Goal: Task Accomplishment & Management: Use online tool/utility

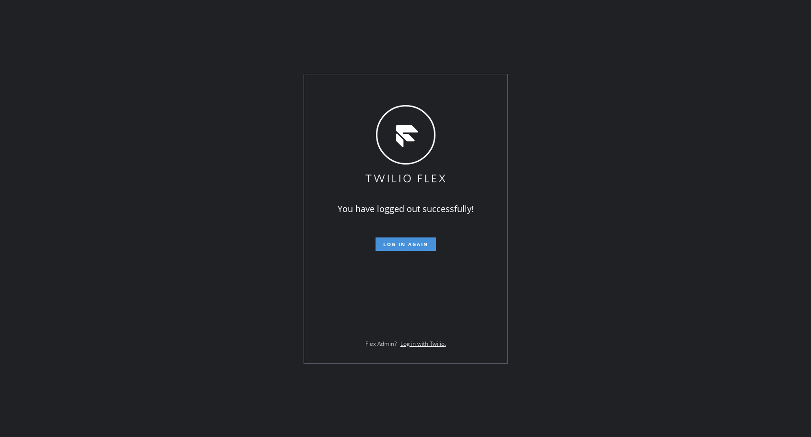
click at [432, 248] on button "Log in again" at bounding box center [406, 244] width 60 height 13
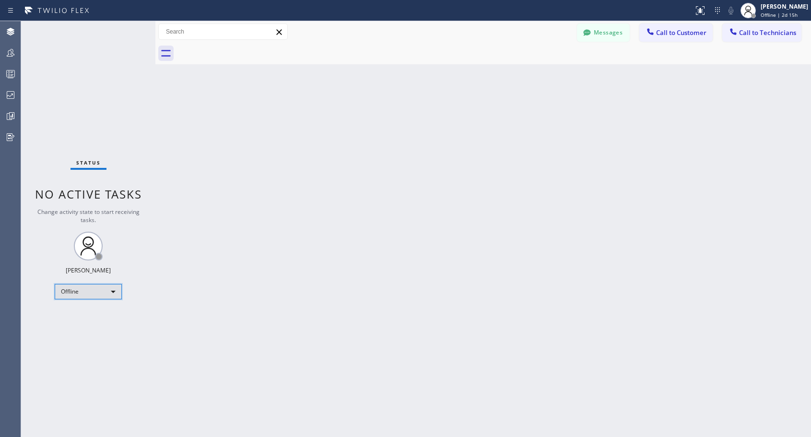
click at [101, 286] on div "Offline" at bounding box center [88, 291] width 67 height 15
click at [83, 332] on li "Unavailable" at bounding box center [87, 329] width 65 height 12
click at [692, 34] on span "Call to Customer" at bounding box center [681, 32] width 50 height 9
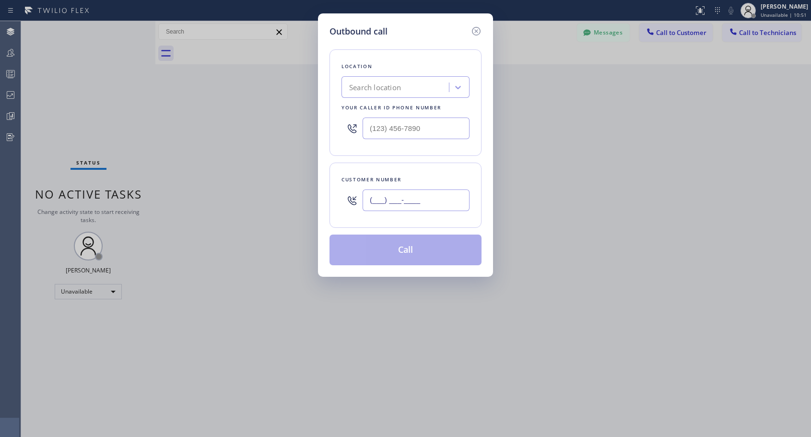
click at [433, 197] on input "(___) ___-____" at bounding box center [416, 201] width 107 height 22
paste input "650) 740-0455"
type input "(650) 740-0455"
click at [377, 128] on input "(___) ___-____" at bounding box center [416, 129] width 107 height 22
paste input "818) 614-5337"
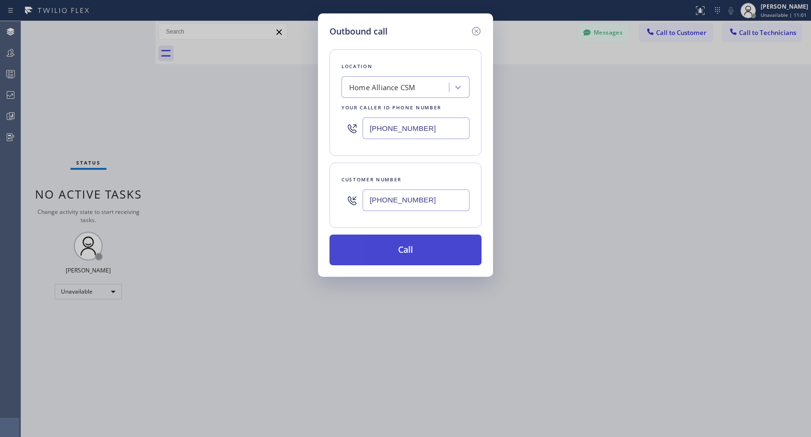
type input "(818) 614-5337"
click at [400, 254] on button "Call" at bounding box center [406, 250] width 152 height 31
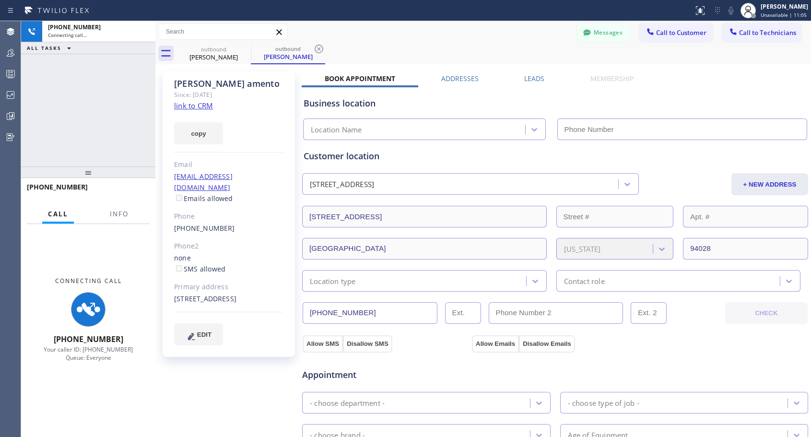
type input "(818) 614-5337"
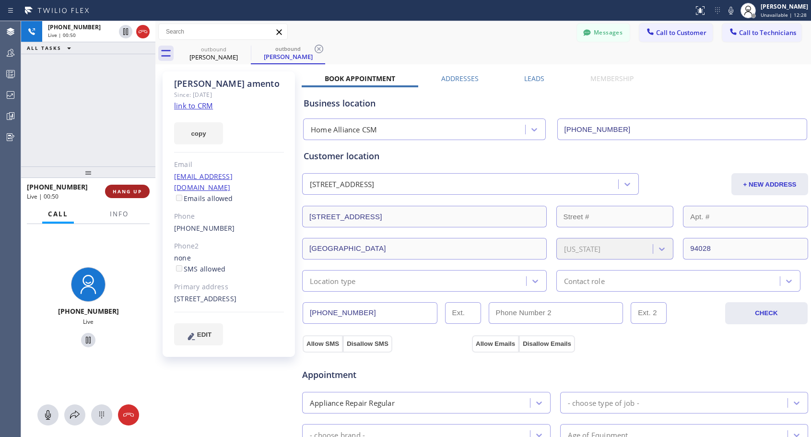
click at [136, 192] on span "HANG UP" at bounding box center [127, 191] width 29 height 7
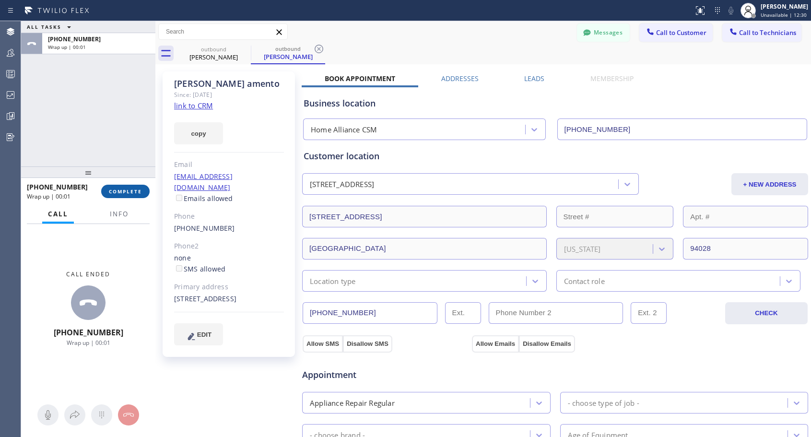
click at [136, 192] on span "COMPLETE" at bounding box center [125, 191] width 33 height 7
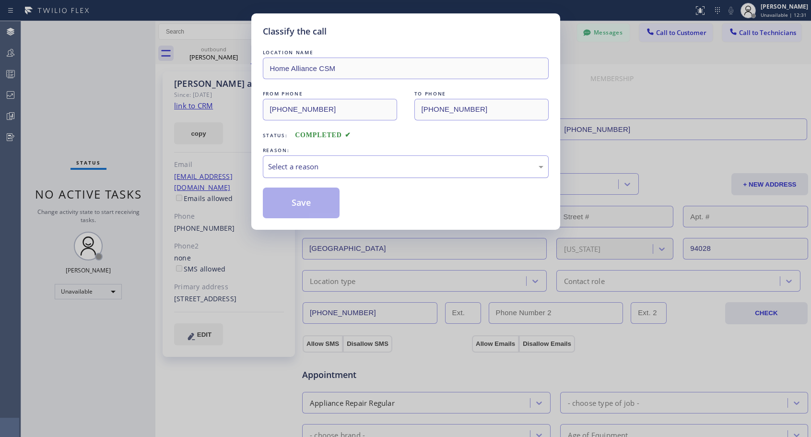
click at [355, 174] on div "Select a reason" at bounding box center [406, 166] width 286 height 23
click at [312, 203] on button "Save" at bounding box center [301, 203] width 77 height 31
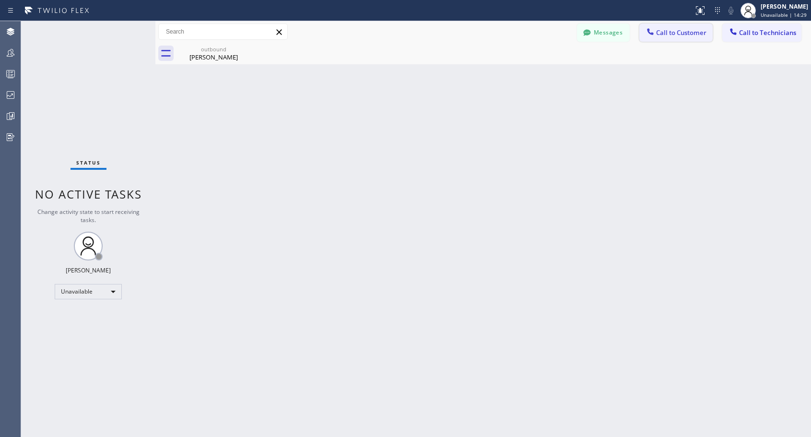
click at [665, 31] on span "Call to Customer" at bounding box center [681, 32] width 50 height 9
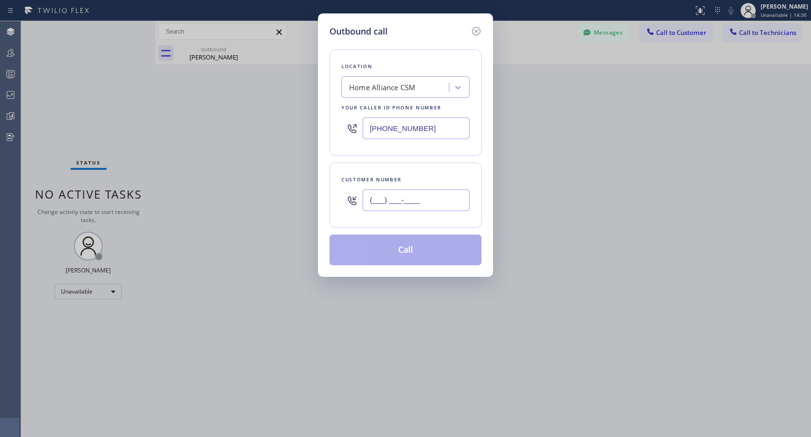
click at [414, 207] on input "(___) ___-____" at bounding box center [416, 201] width 107 height 22
paste input "415) 601-8160"
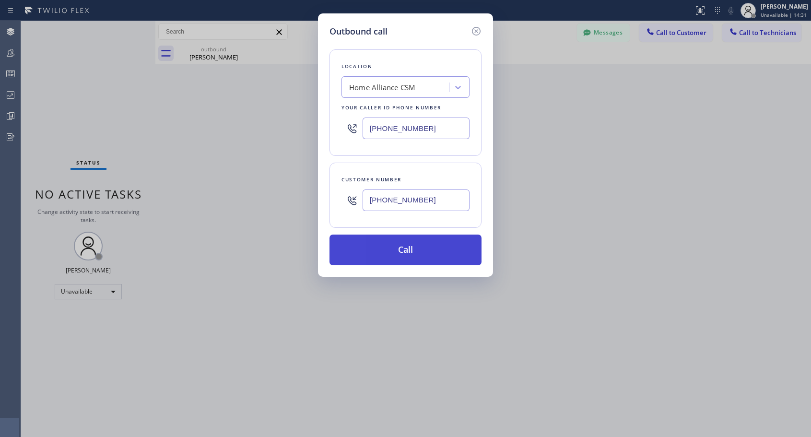
type input "(415) 601-8160"
click at [409, 254] on button "Call" at bounding box center [406, 250] width 152 height 31
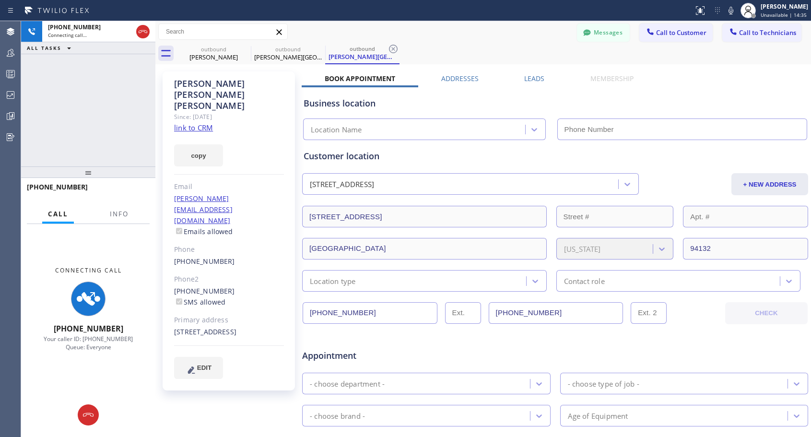
type input "(818) 614-5337"
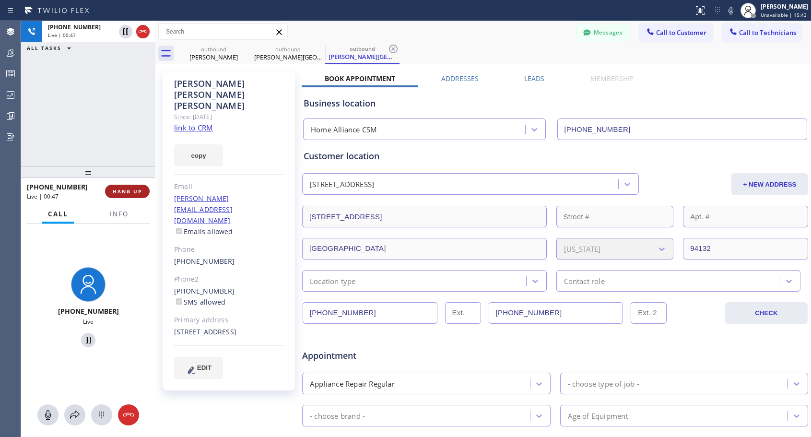
click at [122, 191] on span "HANG UP" at bounding box center [127, 191] width 29 height 7
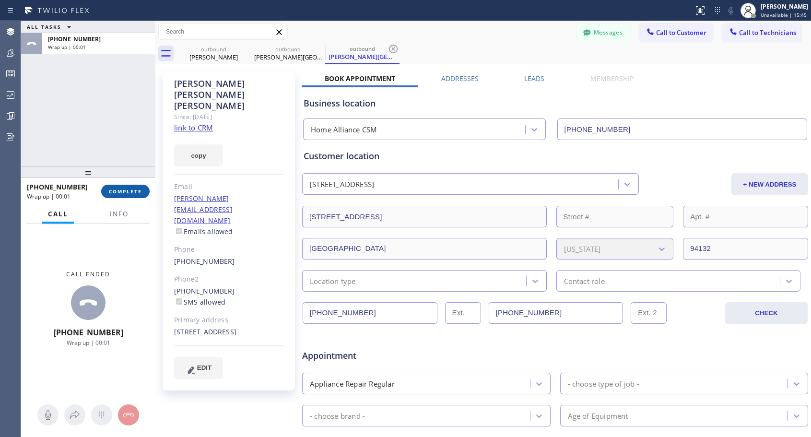
click at [131, 191] on span "COMPLETE" at bounding box center [125, 191] width 33 height 7
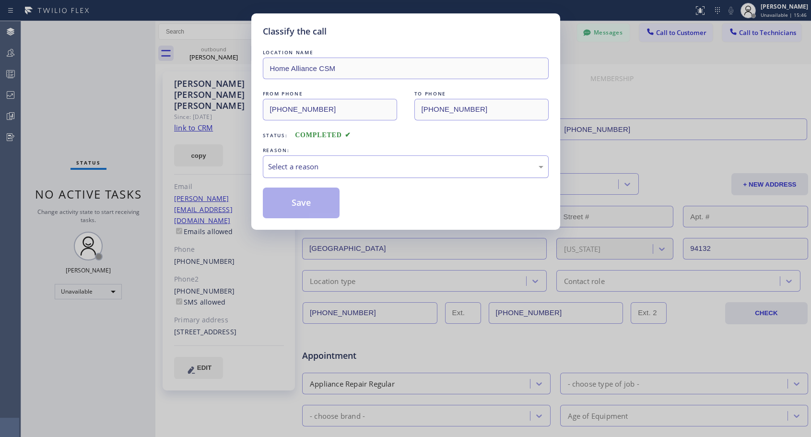
click at [321, 168] on div "Select a reason" at bounding box center [405, 166] width 275 height 11
click at [302, 206] on button "Save" at bounding box center [301, 203] width 77 height 31
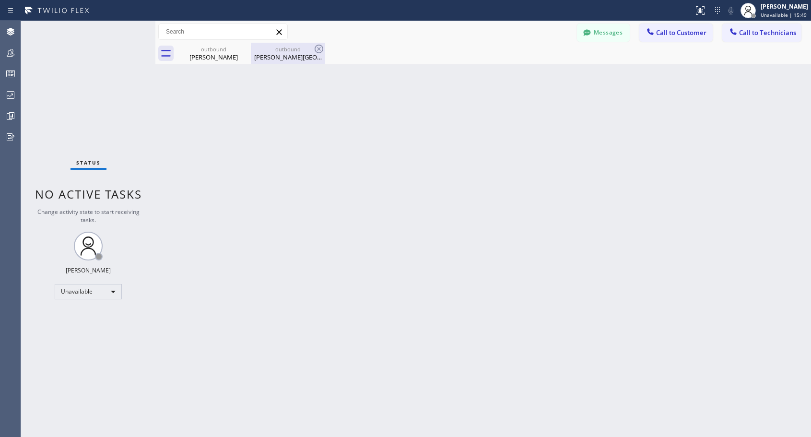
click at [276, 58] on div "Jennice Adams Hill" at bounding box center [288, 57] width 72 height 9
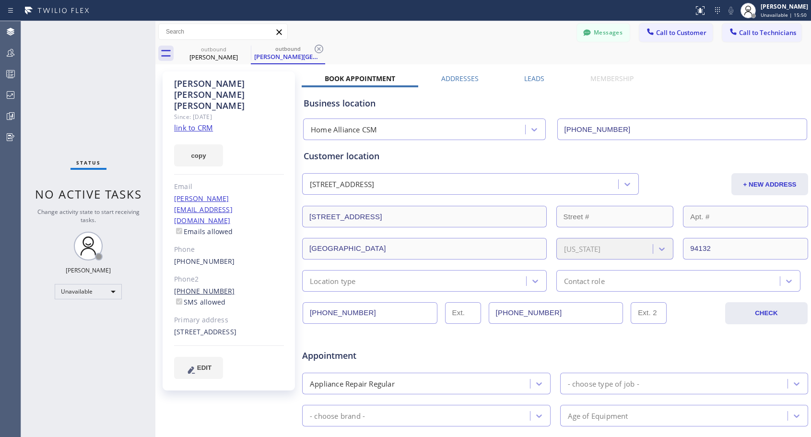
click at [202, 286] on link "(510) 367-5411" at bounding box center [204, 290] width 61 height 9
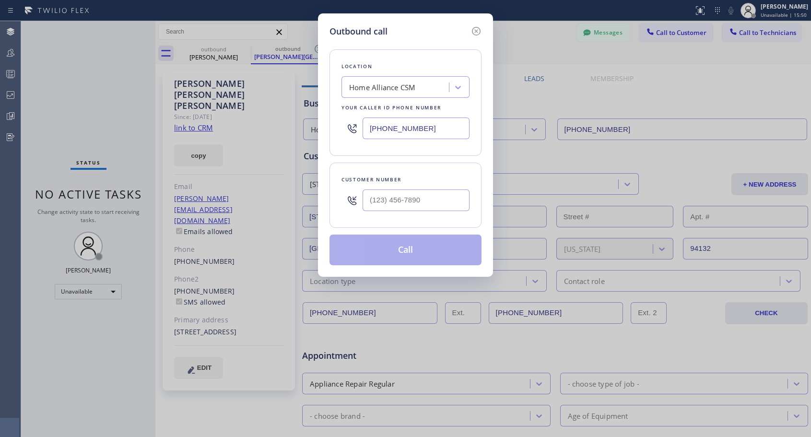
type input "(510) 367-5411"
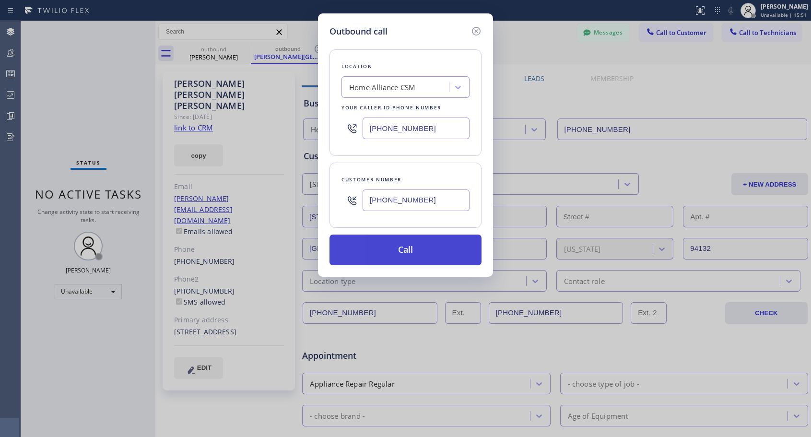
click at [382, 254] on button "Call" at bounding box center [406, 250] width 152 height 31
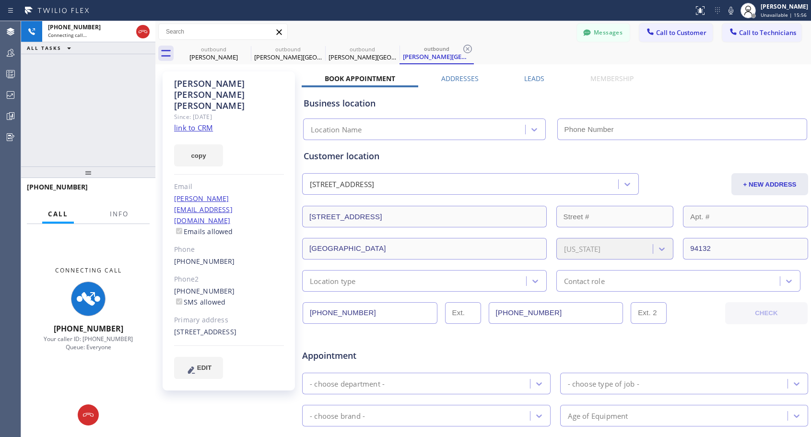
type input "(818) 614-5337"
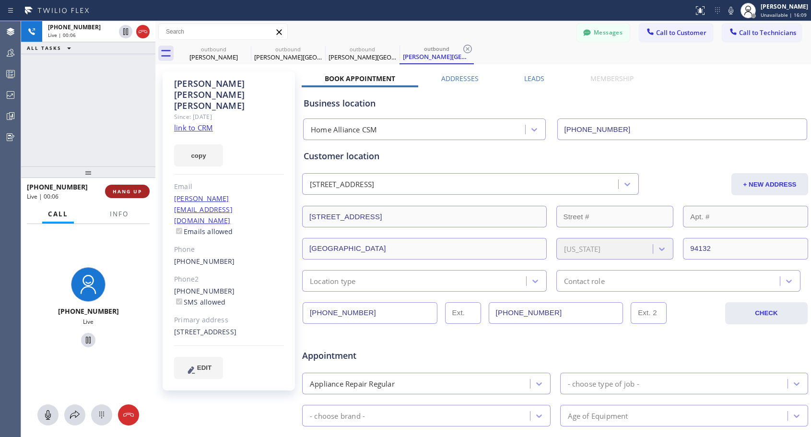
click at [129, 191] on span "HANG UP" at bounding box center [127, 191] width 29 height 7
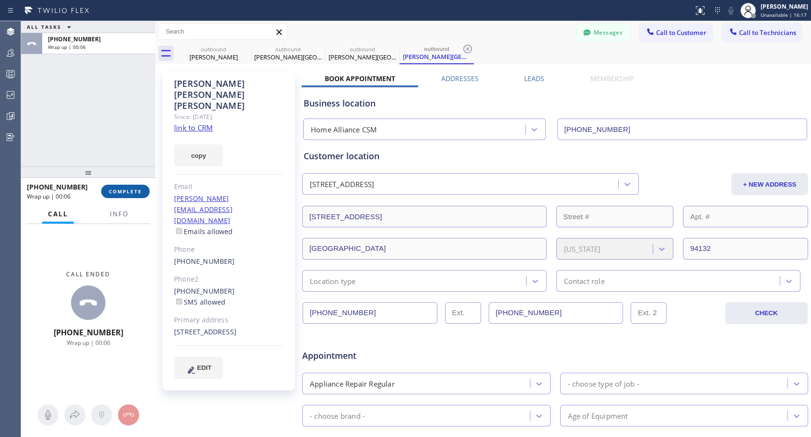
click at [131, 192] on span "COMPLETE" at bounding box center [125, 191] width 33 height 7
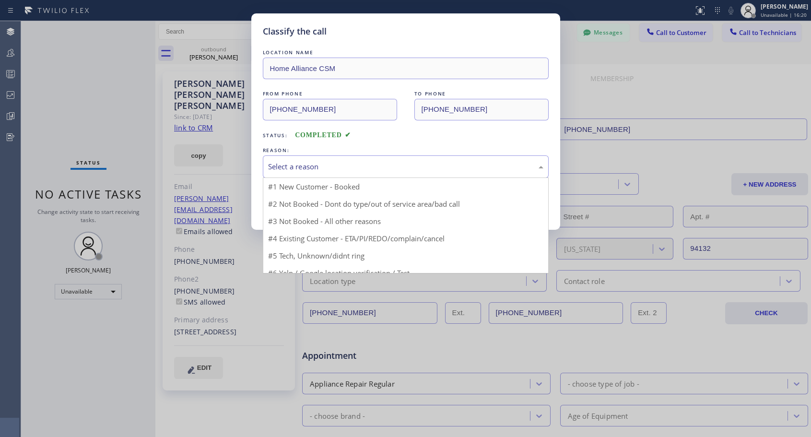
click at [378, 170] on div "Select a reason" at bounding box center [405, 166] width 275 height 11
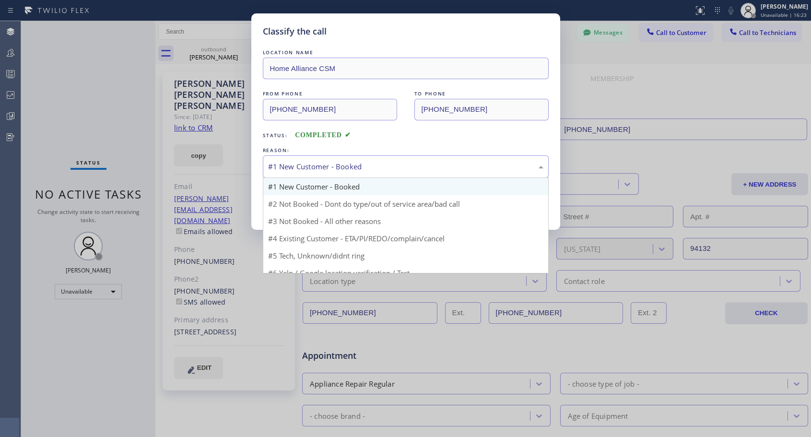
click at [358, 162] on div "#1 New Customer - Booked" at bounding box center [405, 166] width 275 height 11
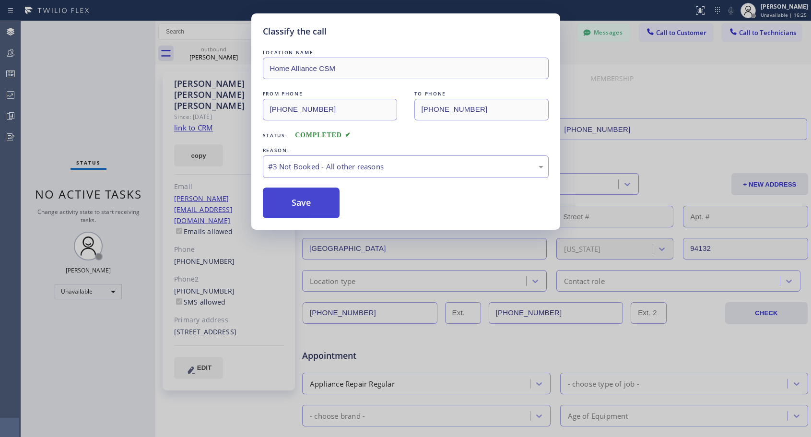
click at [318, 214] on button "Save" at bounding box center [301, 203] width 77 height 31
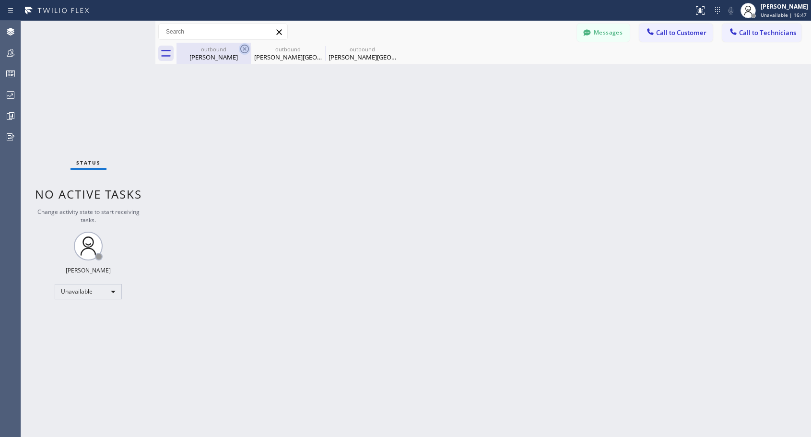
click at [244, 47] on icon at bounding box center [245, 49] width 12 height 12
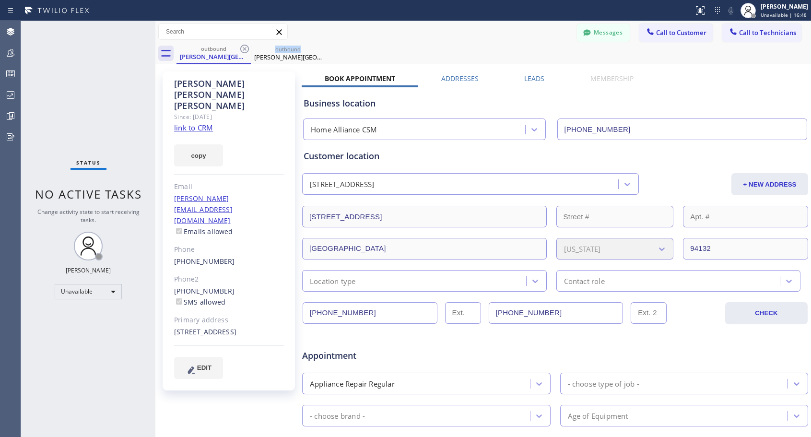
click at [244, 47] on icon at bounding box center [245, 49] width 12 height 12
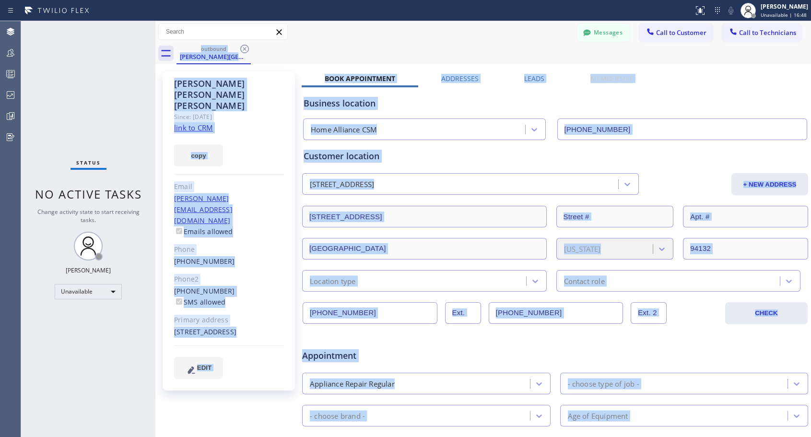
click at [244, 47] on div "outbound Jennice Adams Hill" at bounding box center [494, 54] width 635 height 22
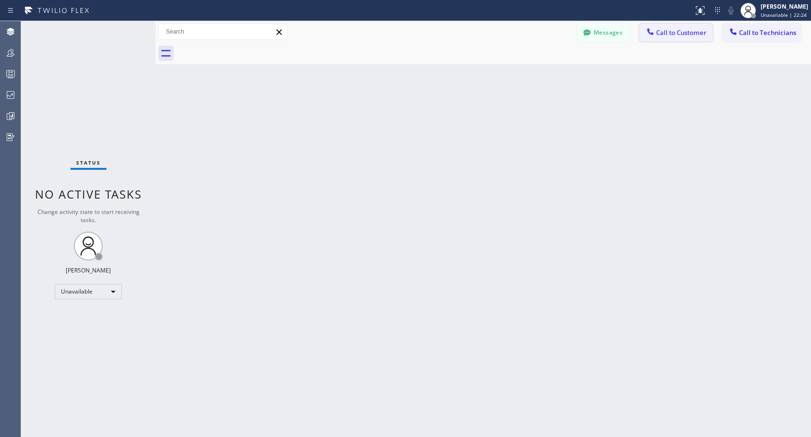
click at [681, 31] on span "Call to Customer" at bounding box center [681, 32] width 50 height 9
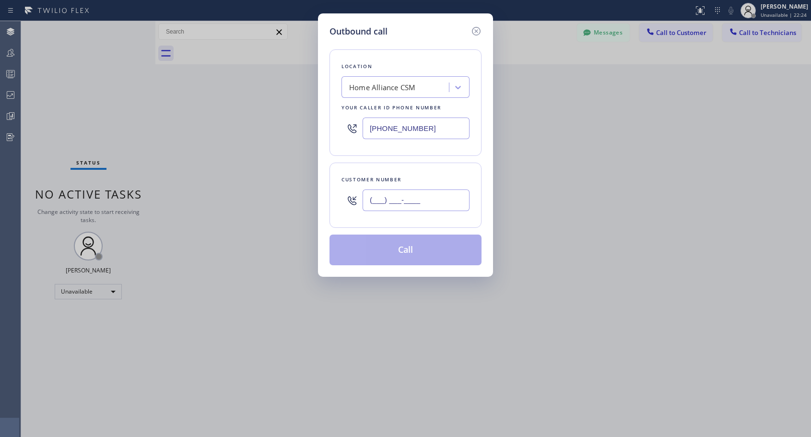
click at [443, 200] on input "(___) ___-____" at bounding box center [416, 201] width 107 height 22
paste input "602) 677-5248"
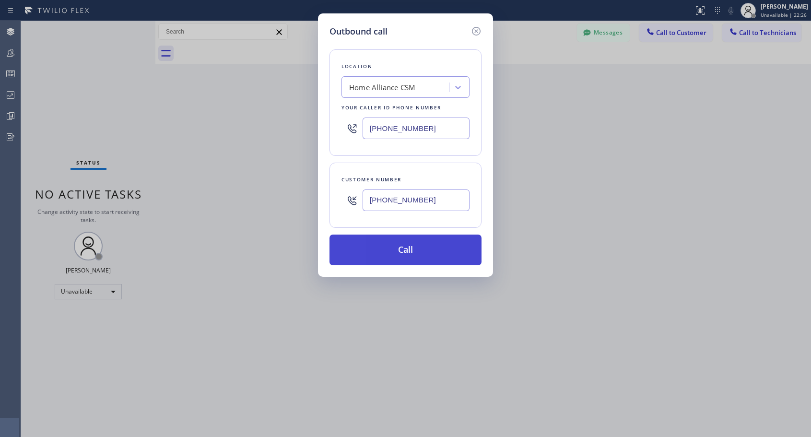
type input "(602) 677-5248"
click at [421, 252] on button "Call" at bounding box center [406, 250] width 152 height 31
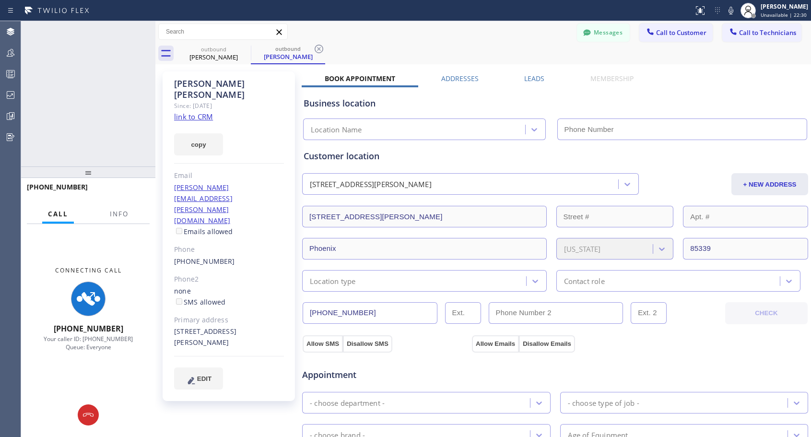
type input "(818) 614-5337"
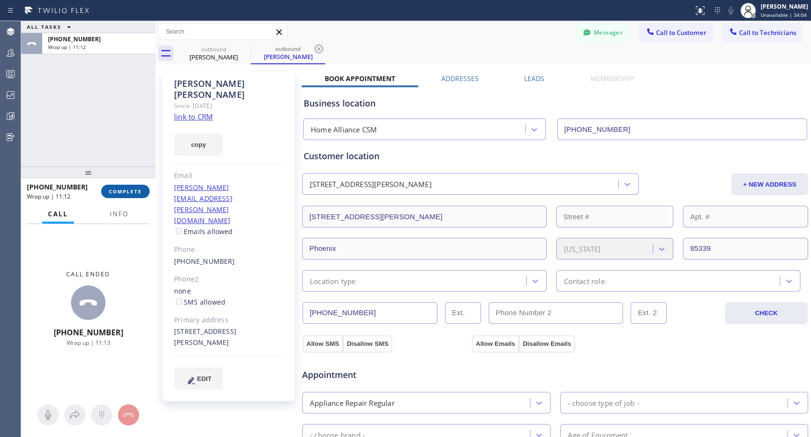
click at [129, 192] on span "COMPLETE" at bounding box center [125, 191] width 33 height 7
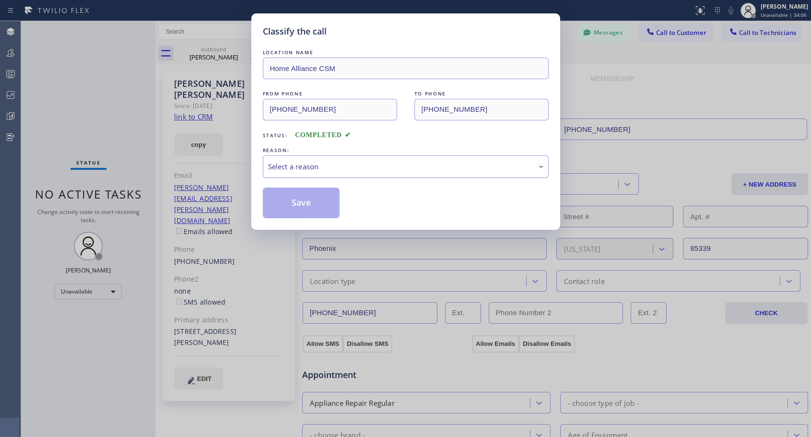
click at [327, 163] on div "Select a reason" at bounding box center [405, 166] width 275 height 11
click at [298, 212] on button "Save" at bounding box center [301, 203] width 77 height 31
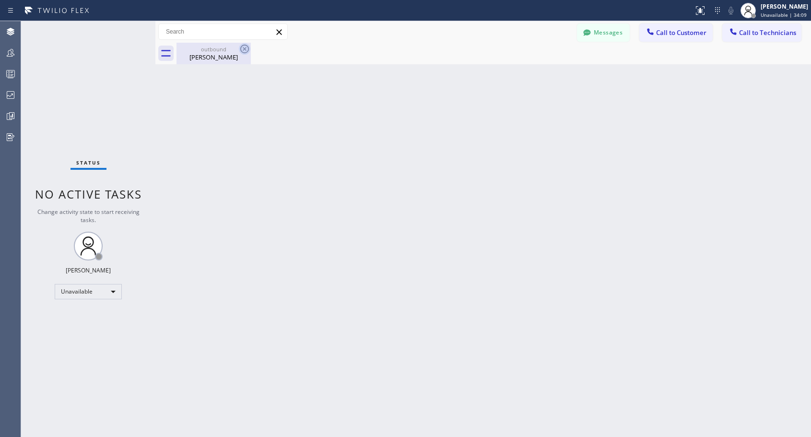
click at [243, 49] on icon at bounding box center [245, 49] width 12 height 12
click at [655, 38] on div at bounding box center [651, 33] width 12 height 12
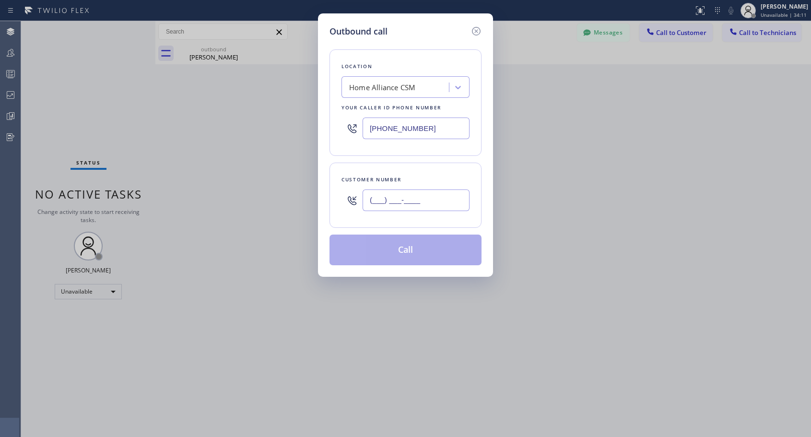
click at [454, 191] on input "(___) ___-____" at bounding box center [416, 201] width 107 height 22
paste input "304) 685-4769"
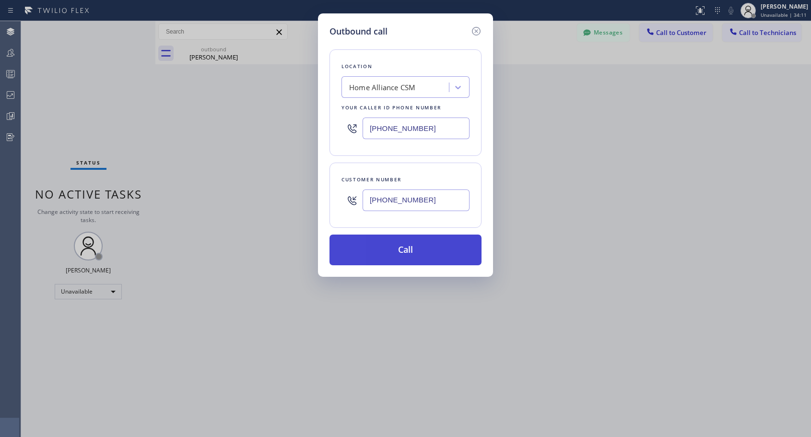
type input "(304) 685-4769"
click at [416, 250] on button "Call" at bounding box center [406, 250] width 152 height 31
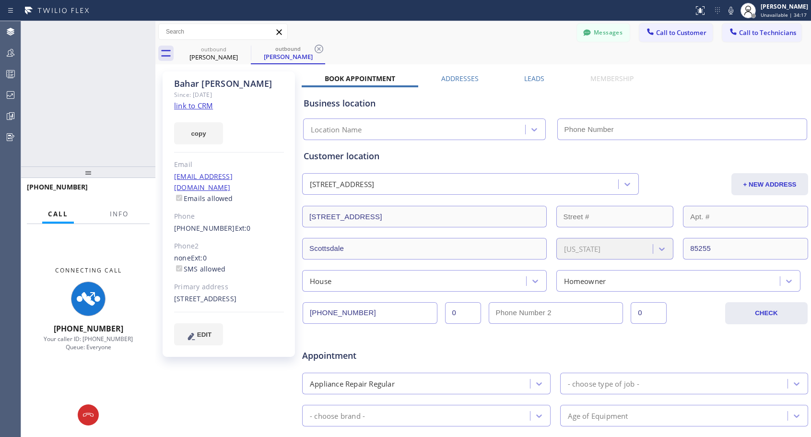
type input "(818) 614-5337"
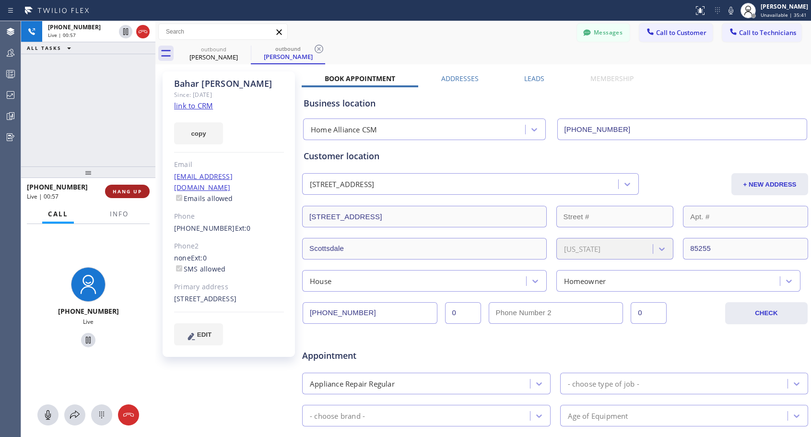
click at [139, 187] on button "HANG UP" at bounding box center [127, 191] width 45 height 13
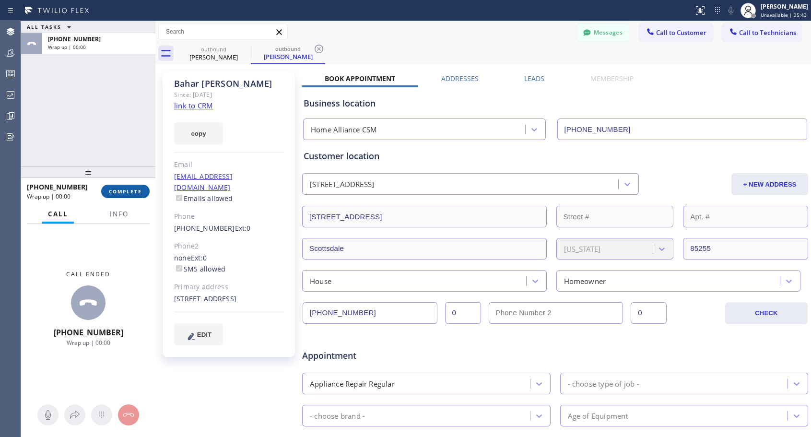
click at [138, 190] on span "COMPLETE" at bounding box center [125, 191] width 33 height 7
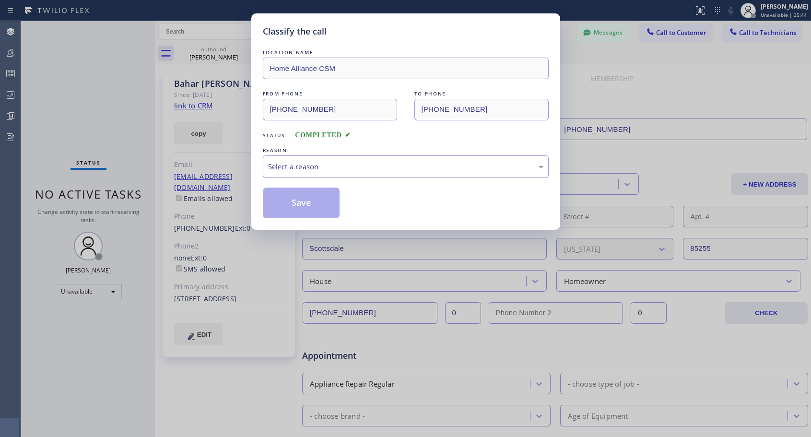
click at [316, 169] on div "Select a reason" at bounding box center [405, 166] width 275 height 11
click at [304, 204] on button "Save" at bounding box center [301, 203] width 77 height 31
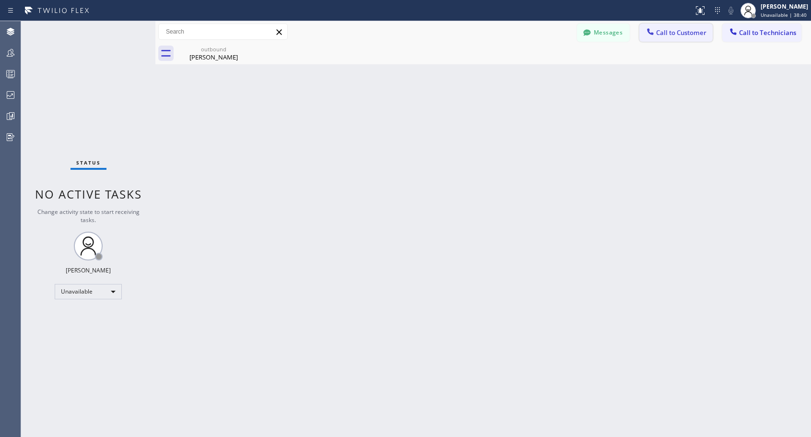
click at [678, 35] on span "Call to Customer" at bounding box center [681, 32] width 50 height 9
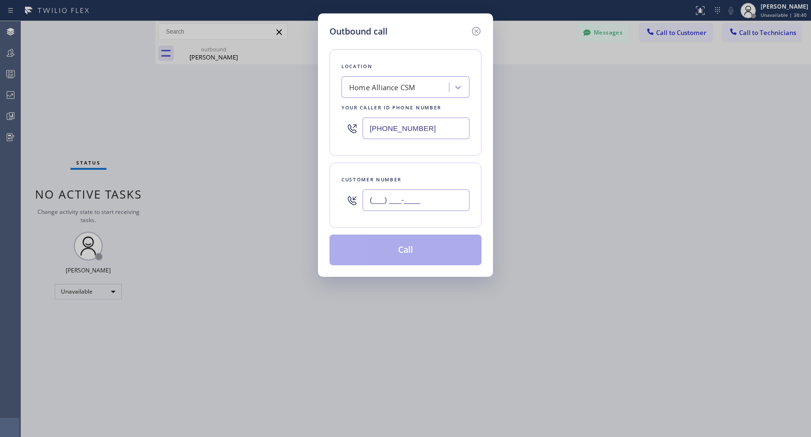
click at [426, 205] on input "(___) ___-____" at bounding box center [416, 201] width 107 height 22
paste input "310) 916-3260"
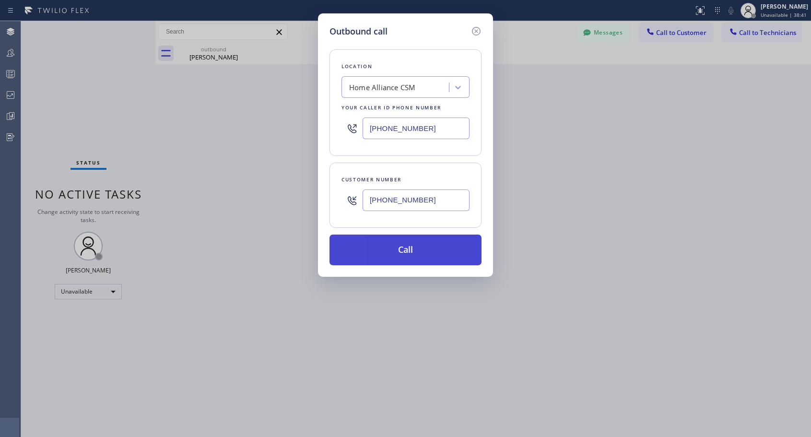
type input "(310) 916-3260"
click at [405, 250] on button "Call" at bounding box center [406, 250] width 152 height 31
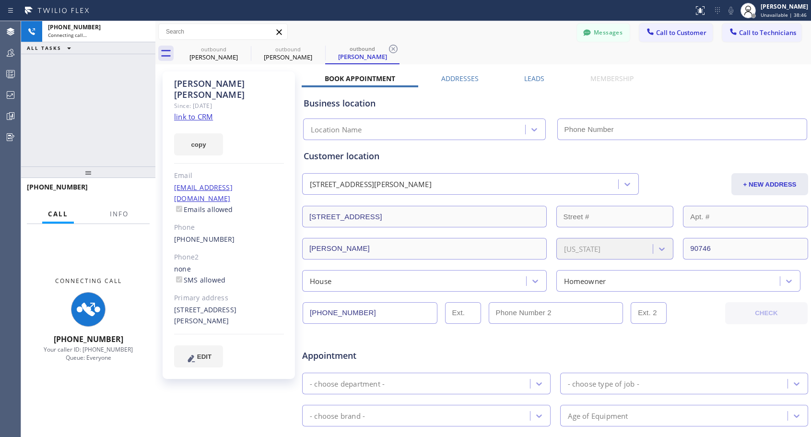
type input "(818) 614-5337"
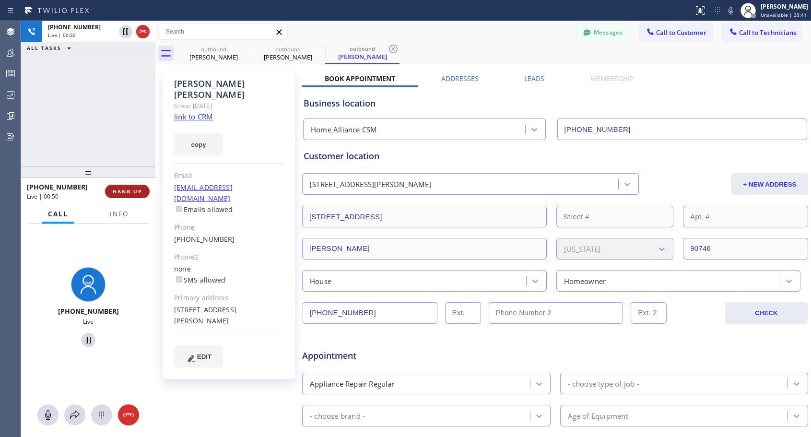
click at [137, 192] on span "HANG UP" at bounding box center [127, 191] width 29 height 7
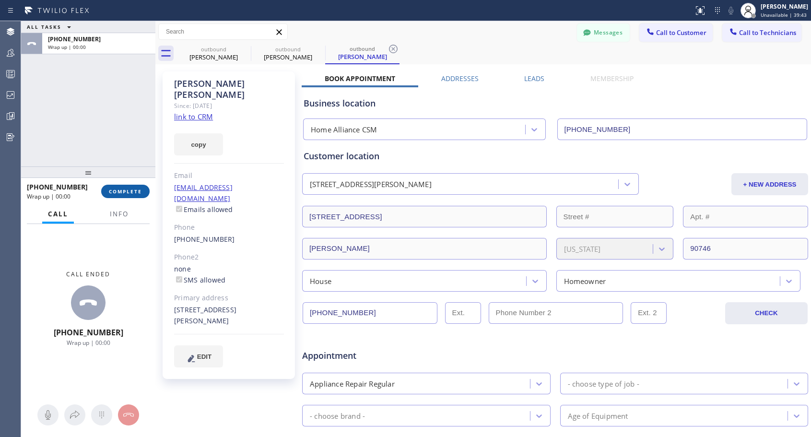
click at [137, 192] on span "COMPLETE" at bounding box center [125, 191] width 33 height 7
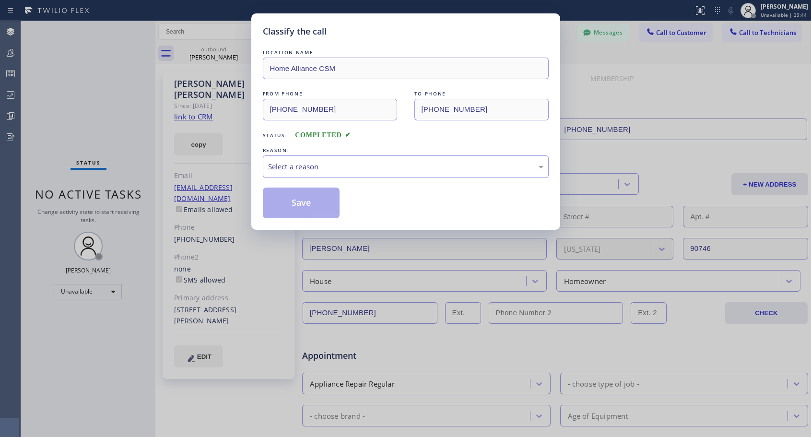
click at [325, 163] on div "Select a reason" at bounding box center [405, 166] width 275 height 11
click at [305, 199] on button "Save" at bounding box center [301, 203] width 77 height 31
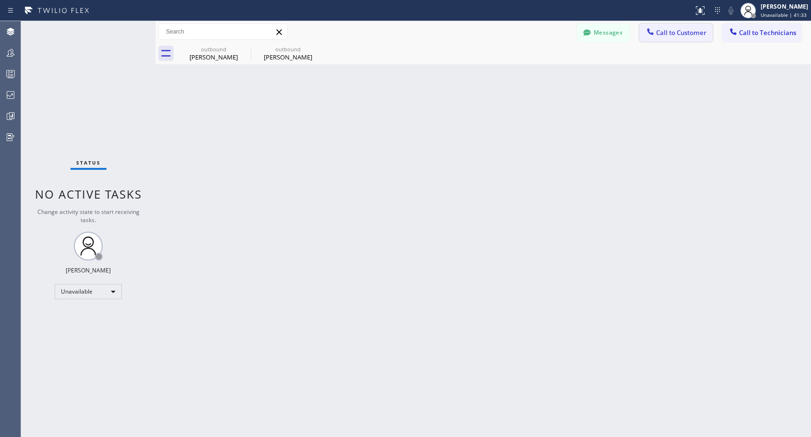
click at [697, 28] on button "Call to Customer" at bounding box center [676, 33] width 73 height 18
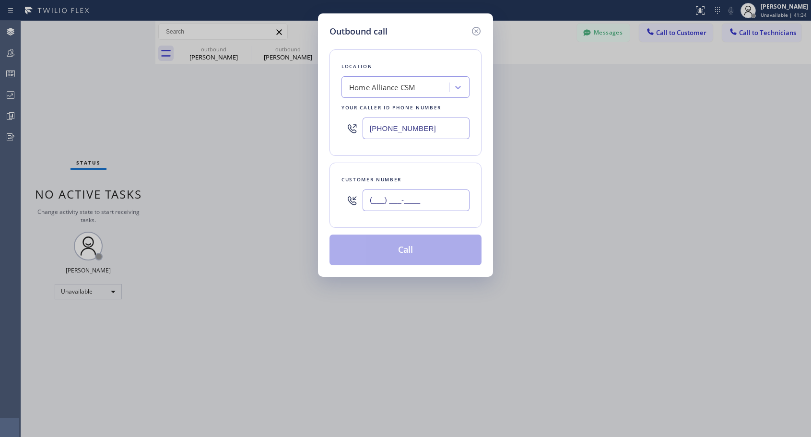
click at [411, 206] on input "(___) ___-____" at bounding box center [416, 201] width 107 height 22
paste input "201) 753-8950"
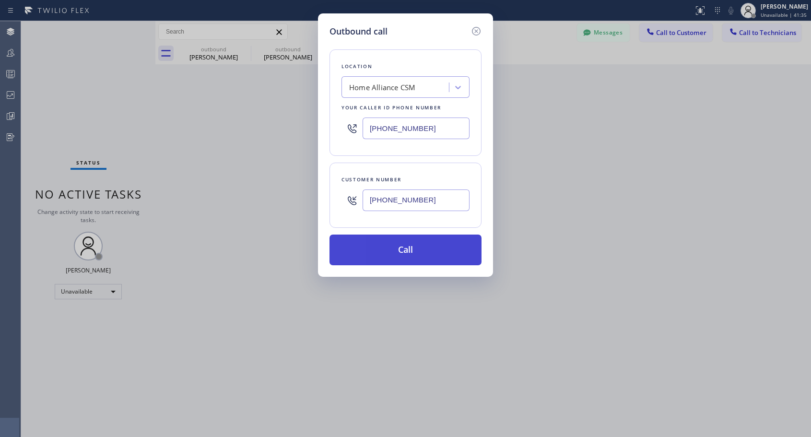
type input "(201) 753-8950"
click at [400, 250] on button "Call" at bounding box center [406, 250] width 152 height 31
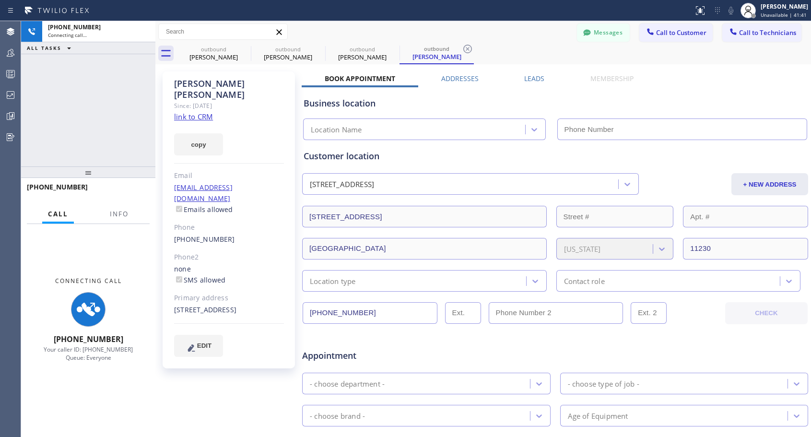
type input "(818) 614-5337"
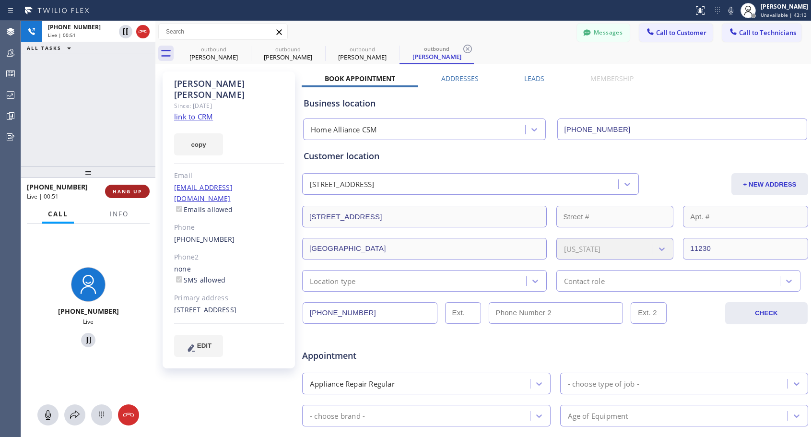
click at [126, 191] on span "HANG UP" at bounding box center [127, 191] width 29 height 7
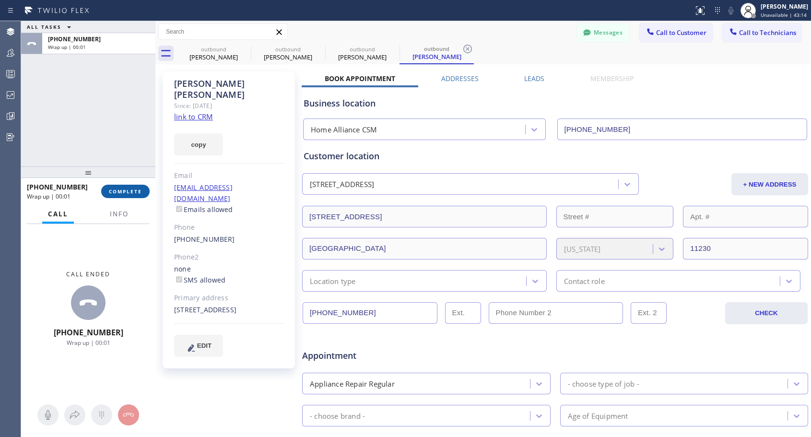
click at [126, 191] on span "COMPLETE" at bounding box center [125, 191] width 33 height 7
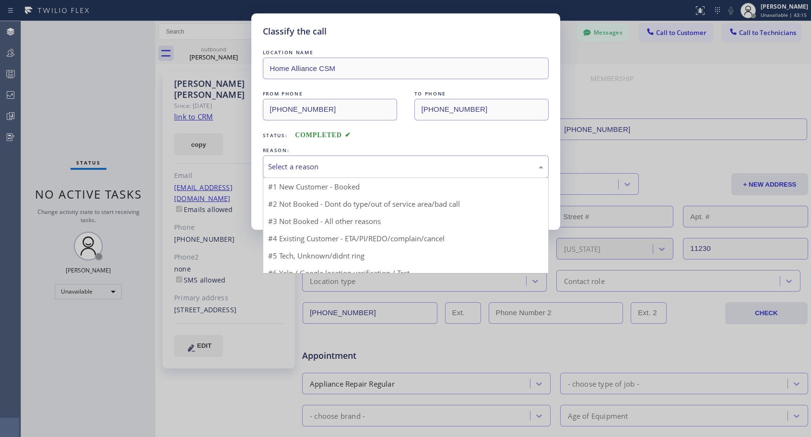
click at [381, 161] on div "Select a reason" at bounding box center [405, 166] width 275 height 11
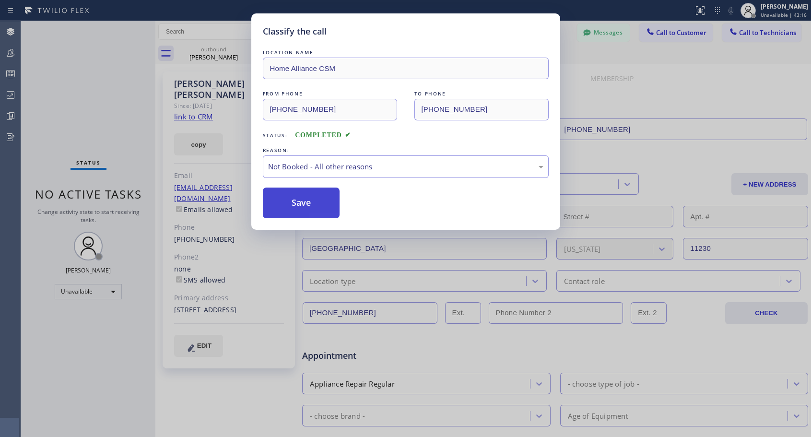
click at [338, 208] on button "Save" at bounding box center [301, 203] width 77 height 31
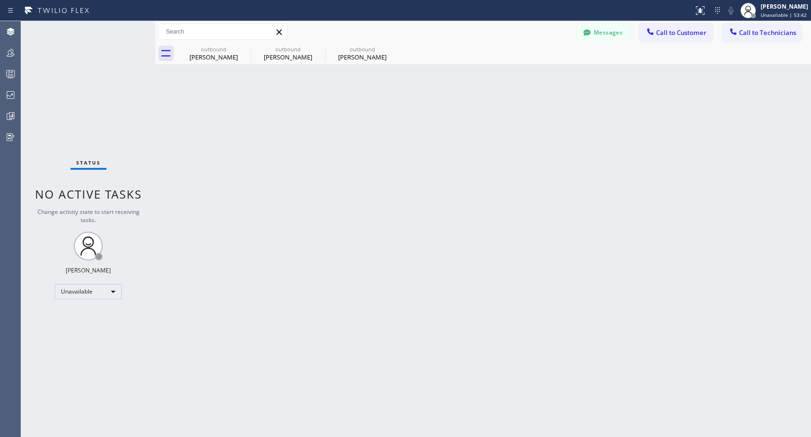
click at [690, 33] on span "Call to Customer" at bounding box center [681, 32] width 50 height 9
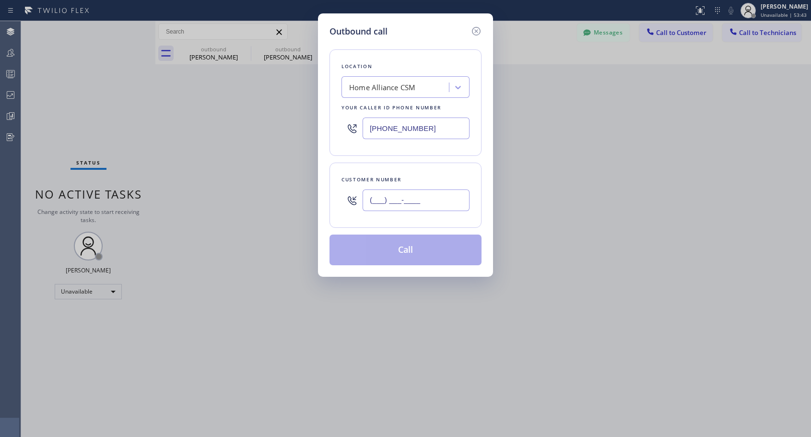
click at [432, 202] on input "(___) ___-____" at bounding box center [416, 201] width 107 height 22
paste input "701) 421-1768"
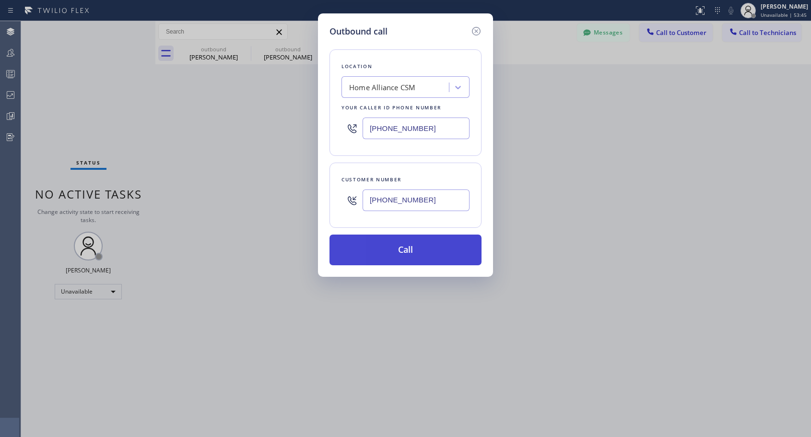
type input "(701) 421-1768"
click at [397, 253] on button "Call" at bounding box center [406, 250] width 152 height 31
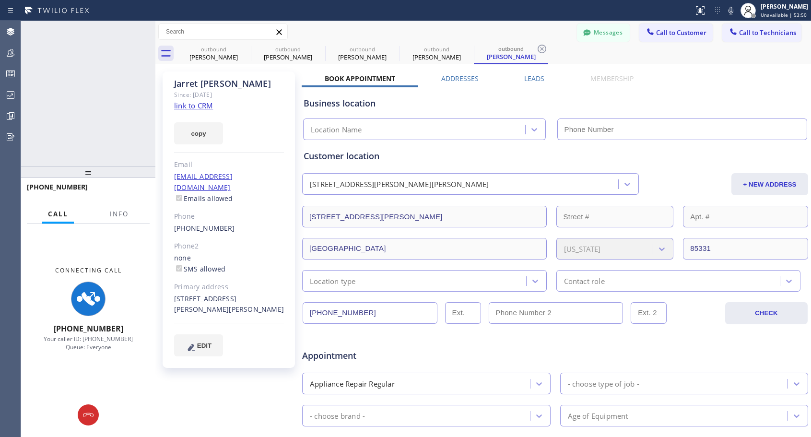
type input "(818) 614-5337"
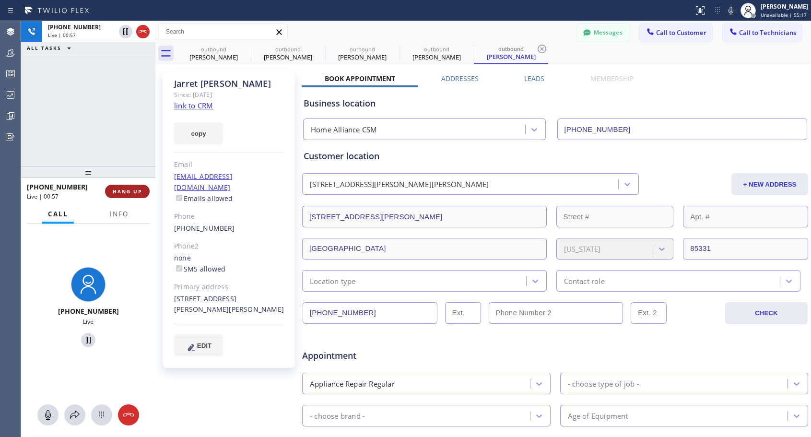
click at [124, 187] on button "HANG UP" at bounding box center [127, 191] width 45 height 13
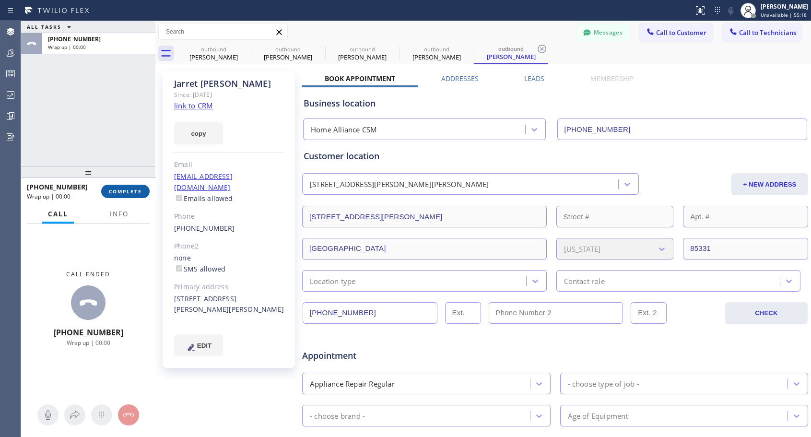
click at [124, 187] on button "COMPLETE" at bounding box center [125, 191] width 48 height 13
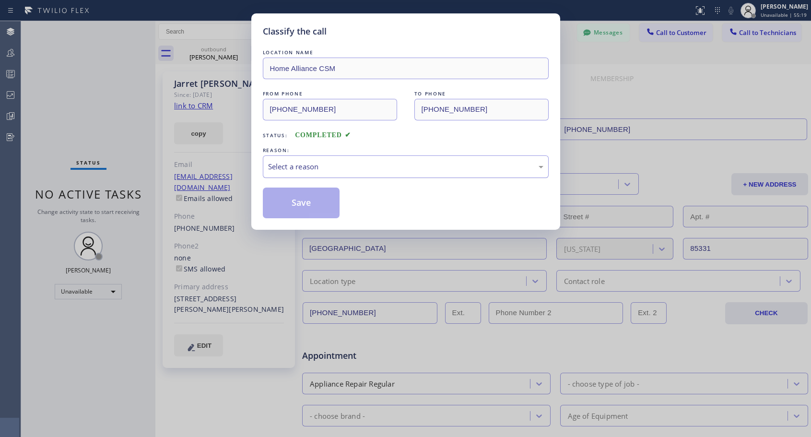
click at [397, 169] on div "Select a reason" at bounding box center [405, 166] width 275 height 11
click at [317, 207] on button "Save" at bounding box center [301, 203] width 77 height 31
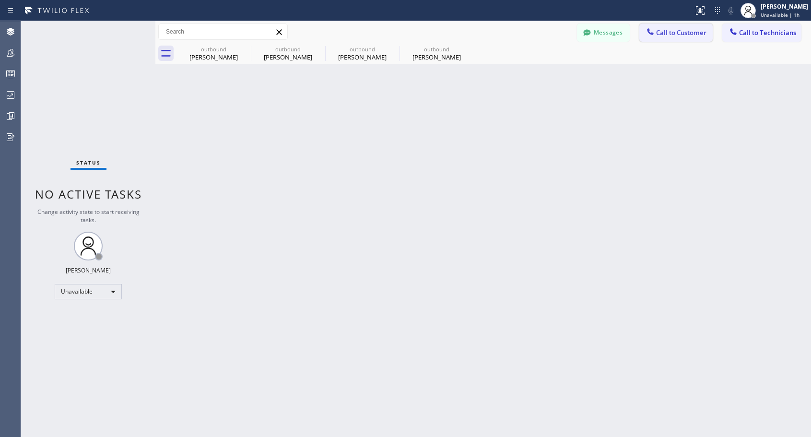
click at [678, 33] on span "Call to Customer" at bounding box center [681, 32] width 50 height 9
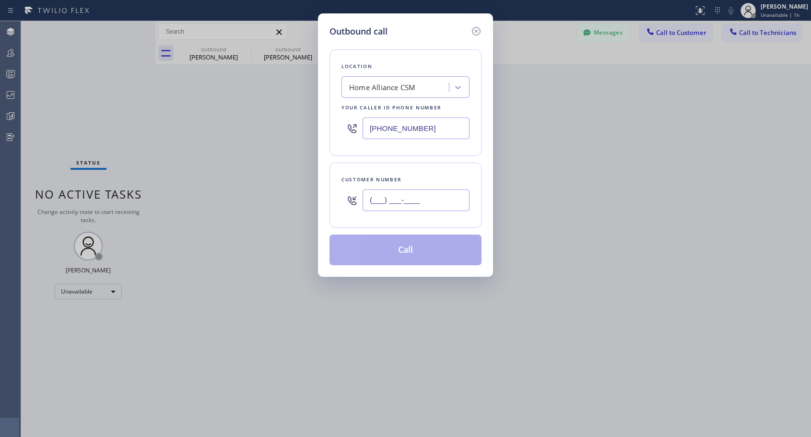
click at [447, 199] on input "(___) ___-____" at bounding box center [416, 201] width 107 height 22
paste input "323) 356-5808"
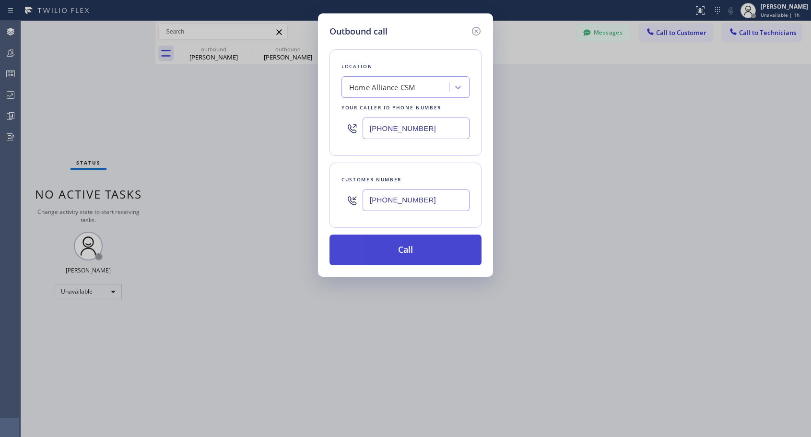
type input "(323) 356-5808"
click at [408, 248] on button "Call" at bounding box center [406, 250] width 152 height 31
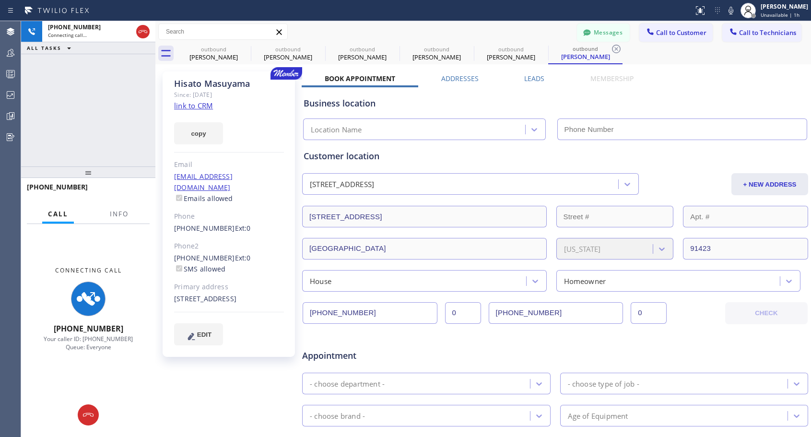
type input "(818) 614-5337"
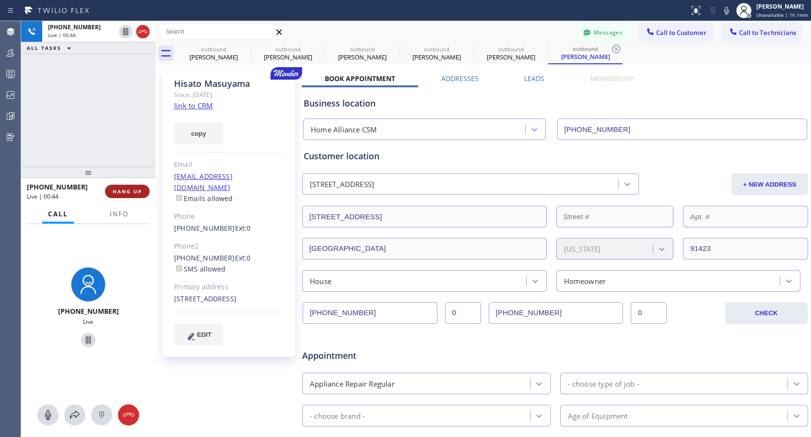
click at [137, 193] on span "HANG UP" at bounding box center [127, 191] width 29 height 7
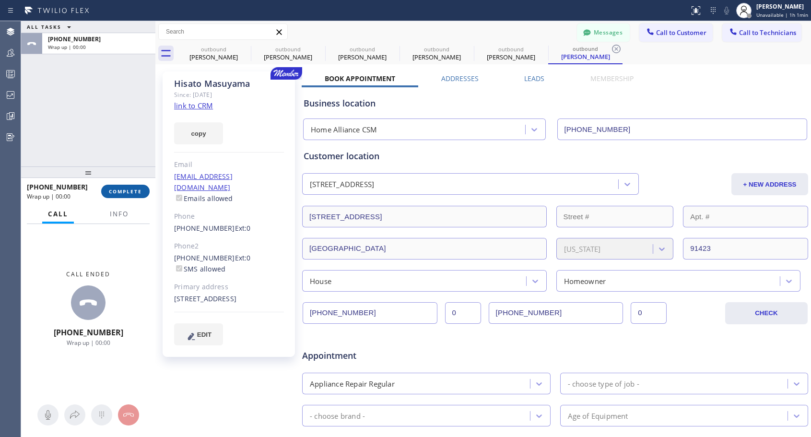
click at [138, 192] on span "COMPLETE" at bounding box center [125, 191] width 33 height 7
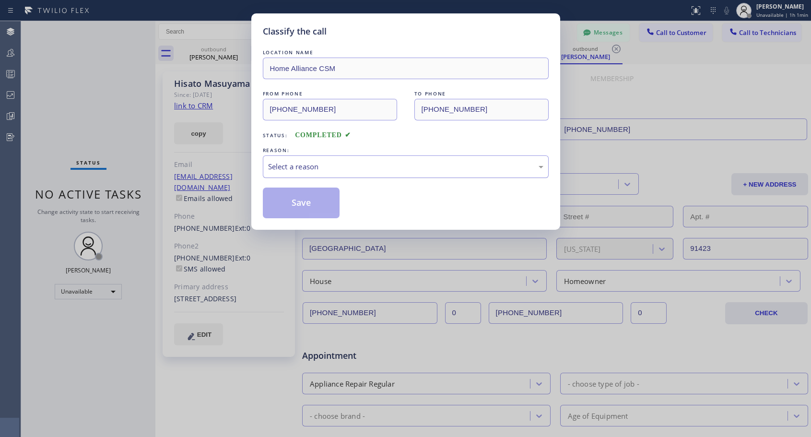
click at [360, 170] on div "Select a reason" at bounding box center [405, 166] width 275 height 11
click at [298, 206] on button "Save" at bounding box center [301, 203] width 77 height 31
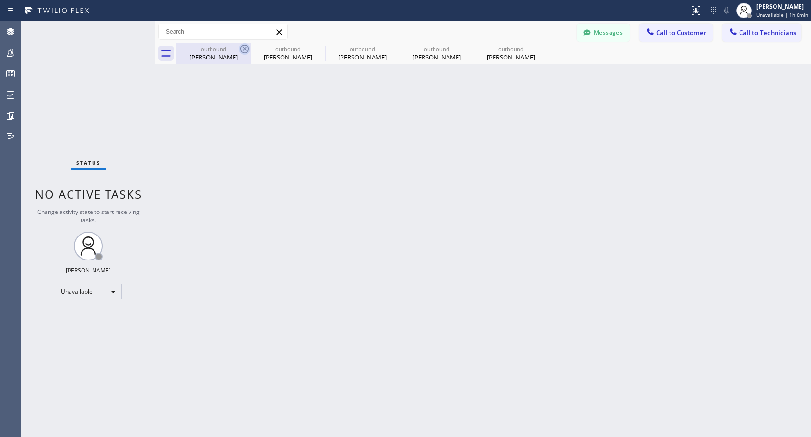
click at [243, 48] on icon at bounding box center [244, 49] width 9 height 9
click at [0, 0] on icon at bounding box center [0, 0] width 0 height 0
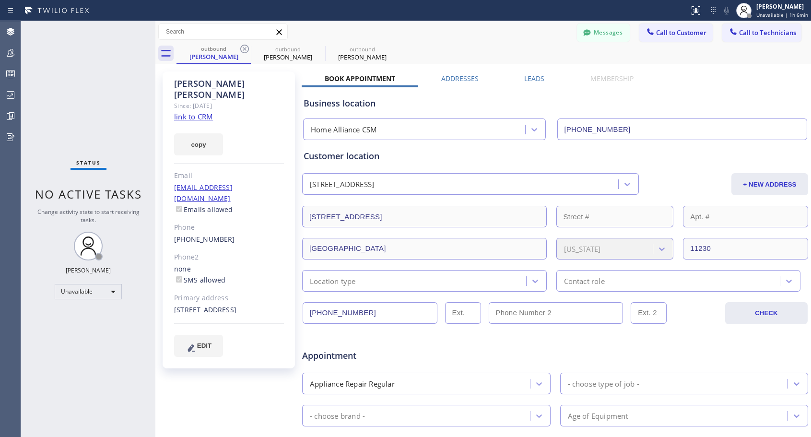
click at [243, 48] on icon at bounding box center [244, 49] width 9 height 9
click at [0, 0] on icon at bounding box center [0, 0] width 0 height 0
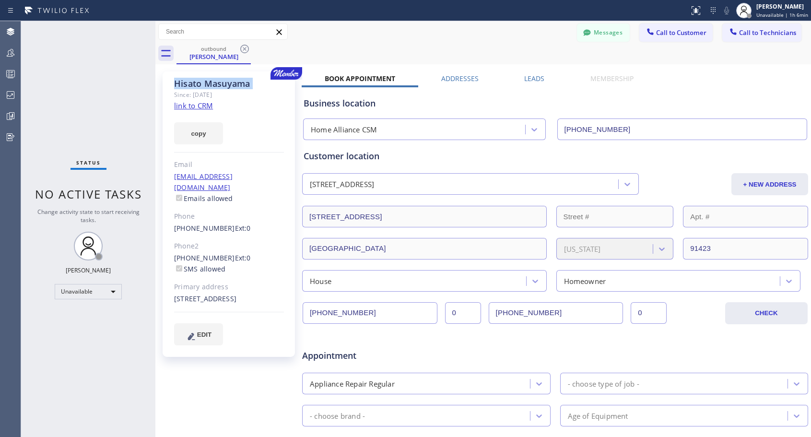
click at [243, 48] on icon at bounding box center [244, 49] width 9 height 9
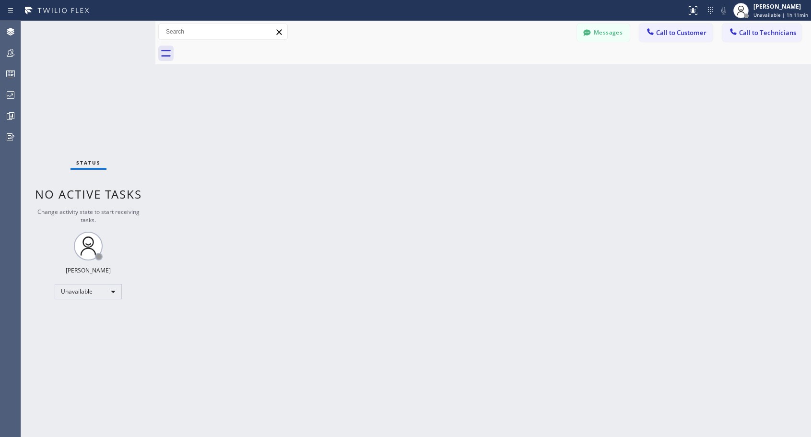
click at [686, 31] on span "Call to Customer" at bounding box center [681, 32] width 50 height 9
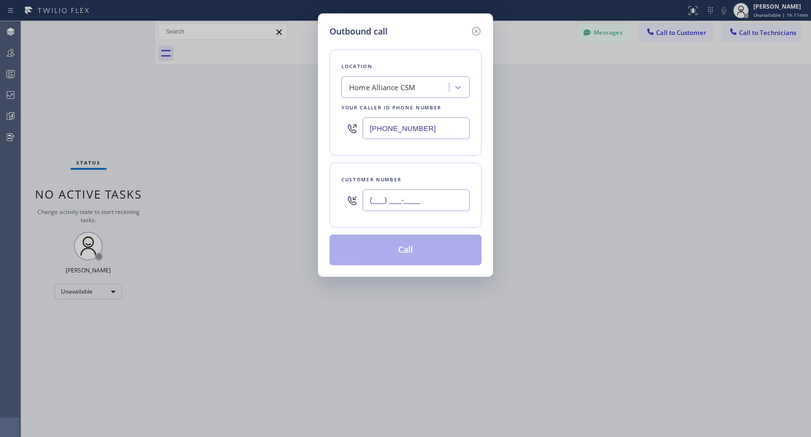
click at [408, 196] on input "(___) ___-____" at bounding box center [416, 201] width 107 height 22
paste input "714) 496-2202"
type input "(714) 496-2202"
click at [401, 251] on button "Call" at bounding box center [406, 250] width 152 height 31
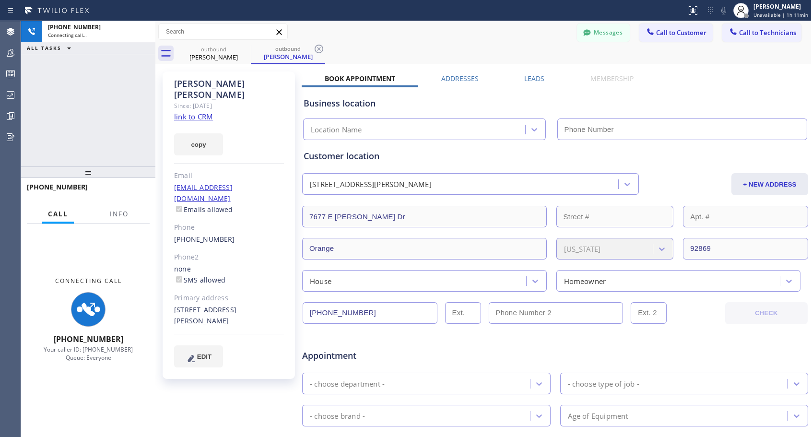
type input "(818) 614-5337"
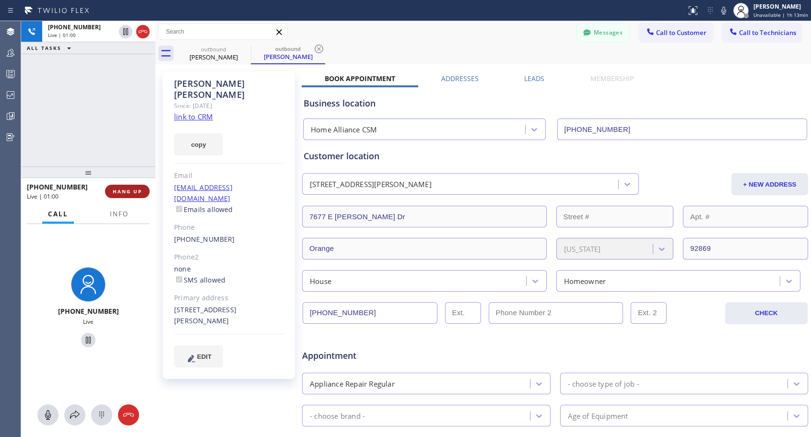
click at [135, 193] on span "HANG UP" at bounding box center [127, 191] width 29 height 7
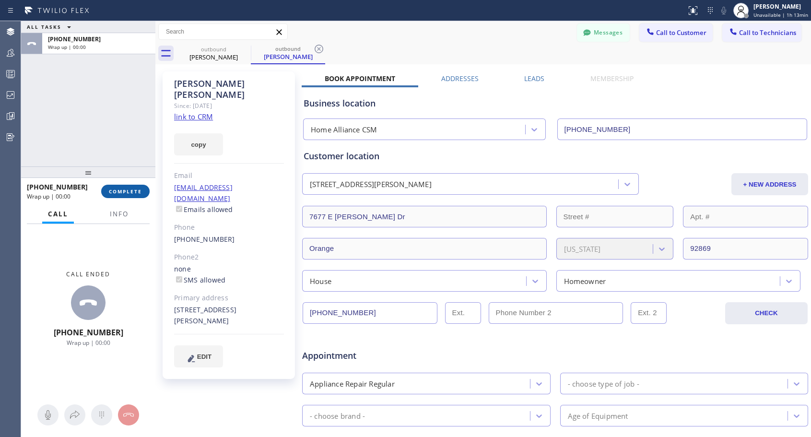
click at [135, 193] on span "COMPLETE" at bounding box center [125, 191] width 33 height 7
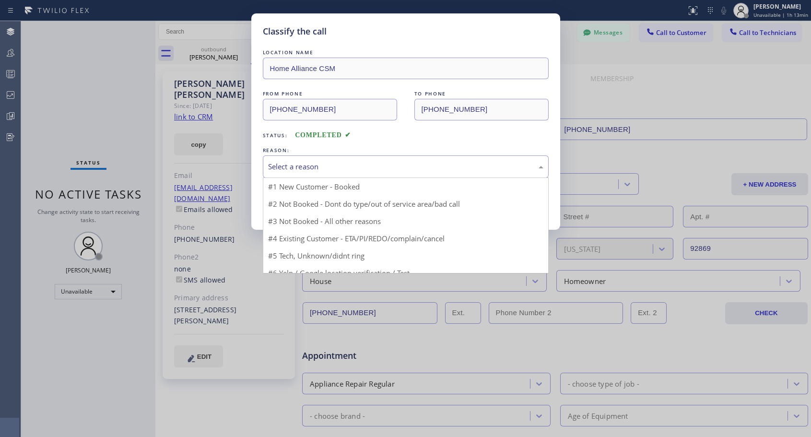
click at [328, 160] on div "Select a reason" at bounding box center [406, 166] width 286 height 23
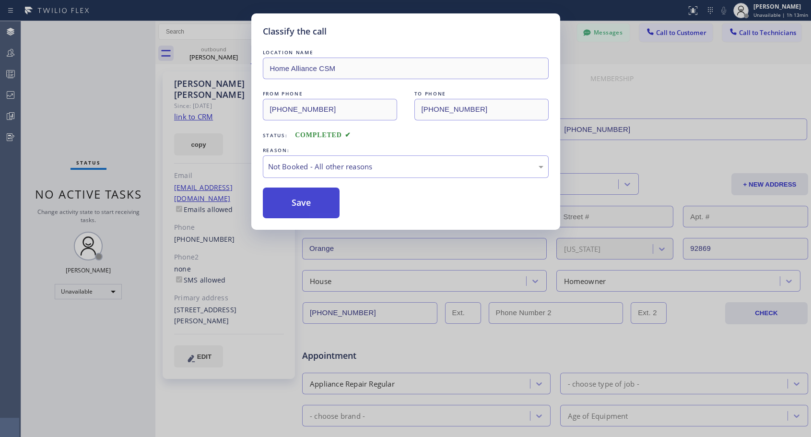
click at [295, 209] on button "Save" at bounding box center [301, 203] width 77 height 31
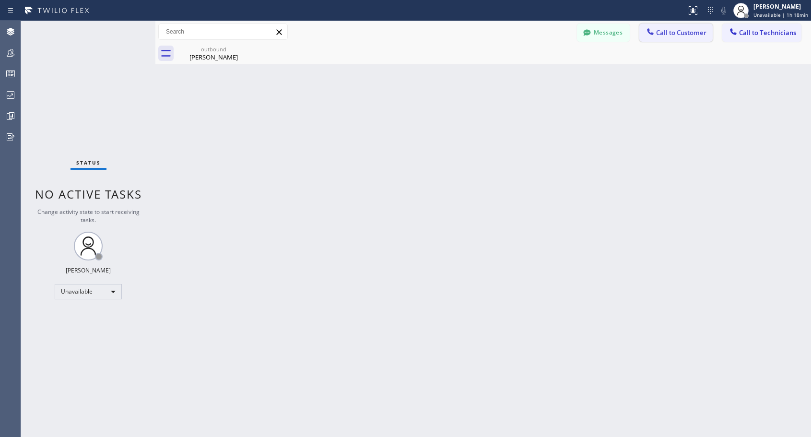
click at [694, 32] on span "Call to Customer" at bounding box center [681, 32] width 50 height 9
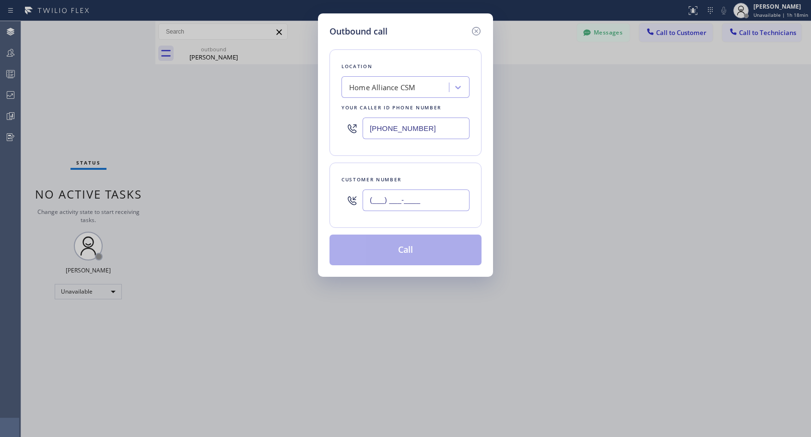
click at [429, 204] on input "(___) ___-____" at bounding box center [416, 201] width 107 height 22
paste input "415) 828-4041"
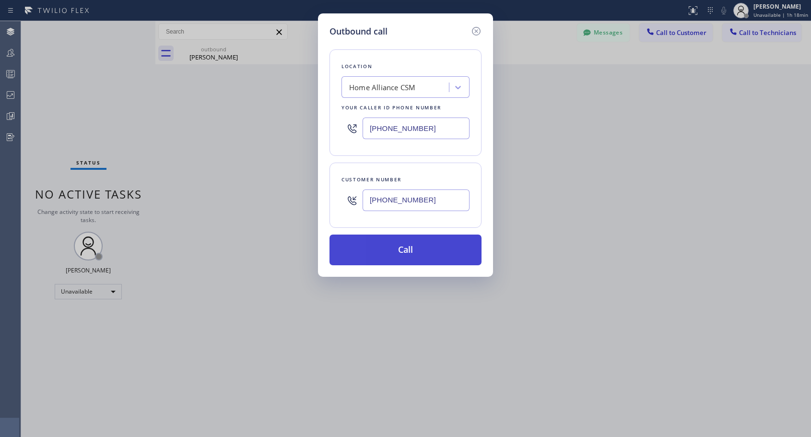
type input "(415) 828-4041"
click at [427, 250] on button "Call" at bounding box center [406, 250] width 152 height 31
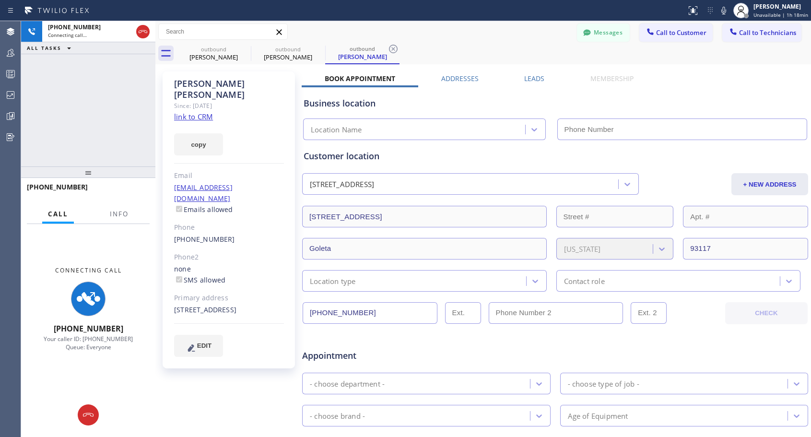
type input "(818) 614-5337"
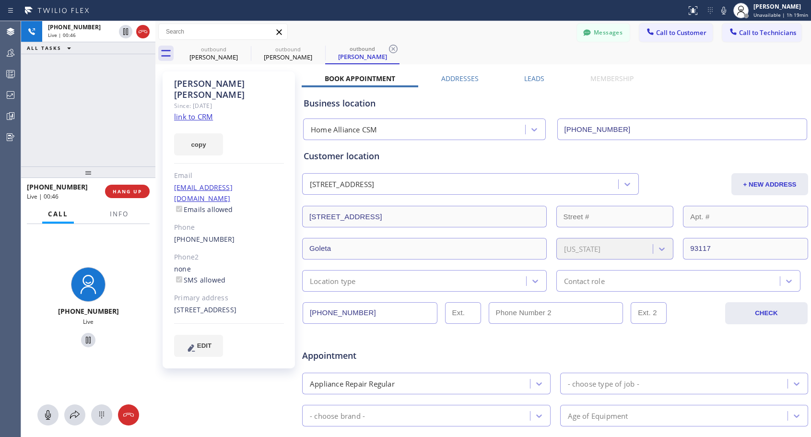
click at [134, 184] on div "+14158284041 Live | 00:46 HANG UP" at bounding box center [88, 191] width 123 height 25
click at [133, 192] on span "HANG UP" at bounding box center [127, 191] width 29 height 7
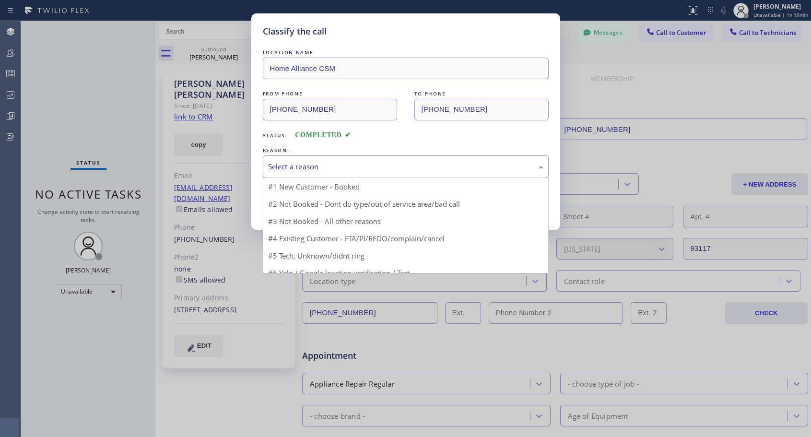
click at [324, 171] on div "Select a reason" at bounding box center [405, 166] width 275 height 11
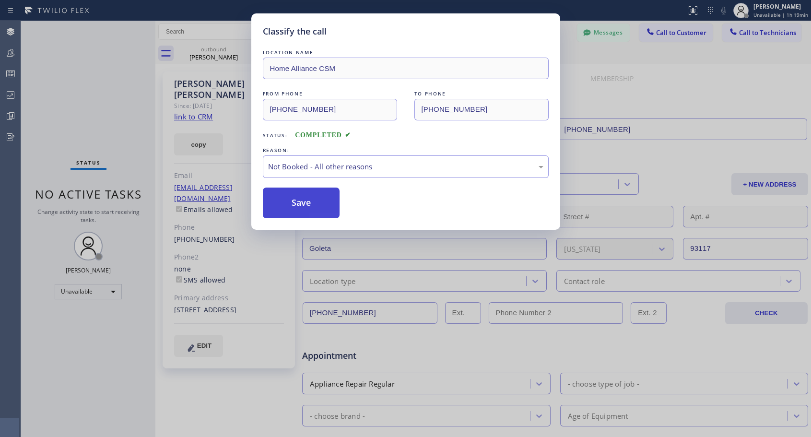
click at [291, 207] on button "Save" at bounding box center [301, 203] width 77 height 31
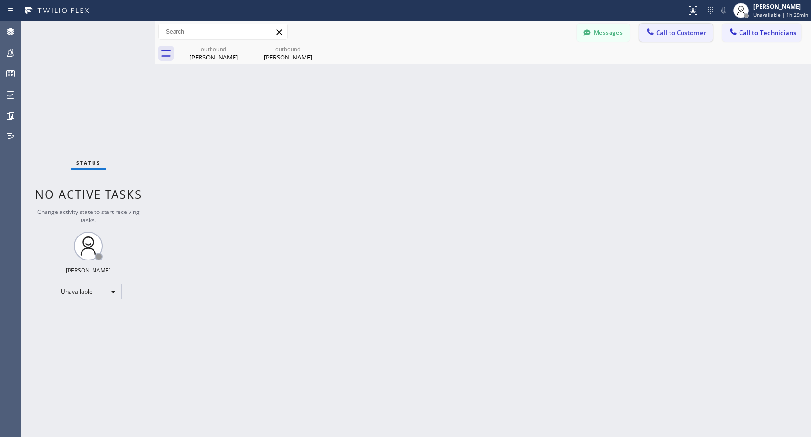
click at [694, 31] on span "Call to Customer" at bounding box center [681, 32] width 50 height 9
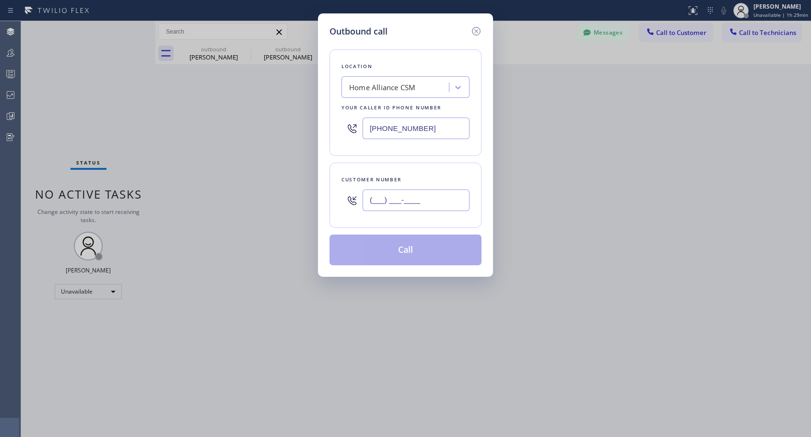
click at [439, 202] on input "(___) ___-____" at bounding box center [416, 201] width 107 height 22
paste input "702) 266-5748"
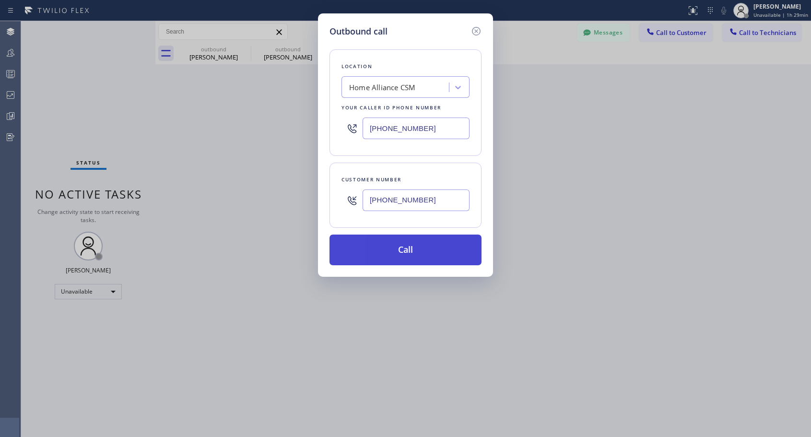
type input "(702) 266-5748"
click at [406, 255] on button "Call" at bounding box center [406, 250] width 152 height 31
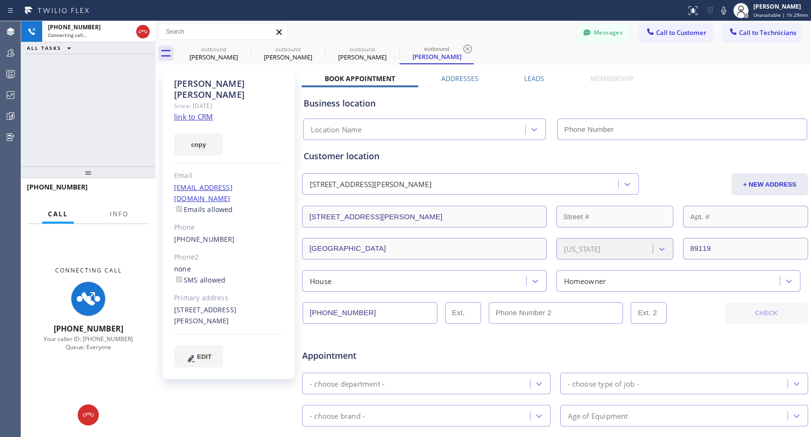
type input "(818) 614-5337"
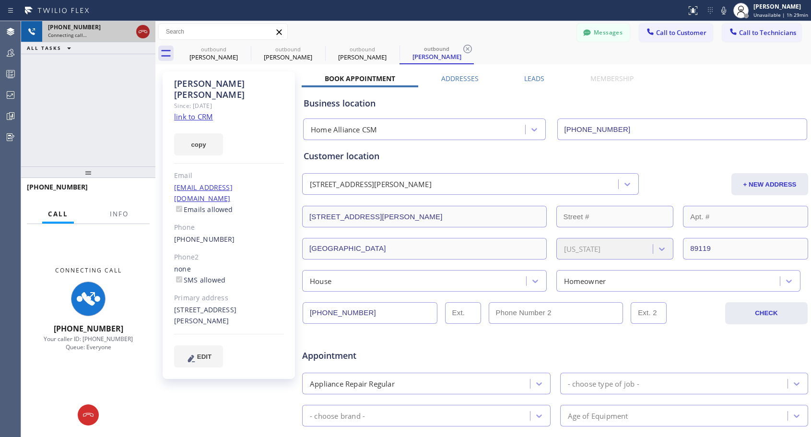
click at [142, 29] on icon at bounding box center [143, 32] width 12 height 12
